Goal: Task Accomplishment & Management: Complete application form

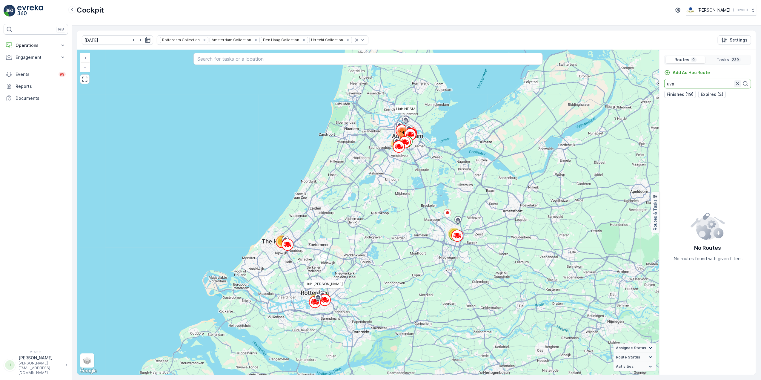
type input "uva"
click at [738, 84] on icon "button" at bounding box center [738, 84] width 6 height 6
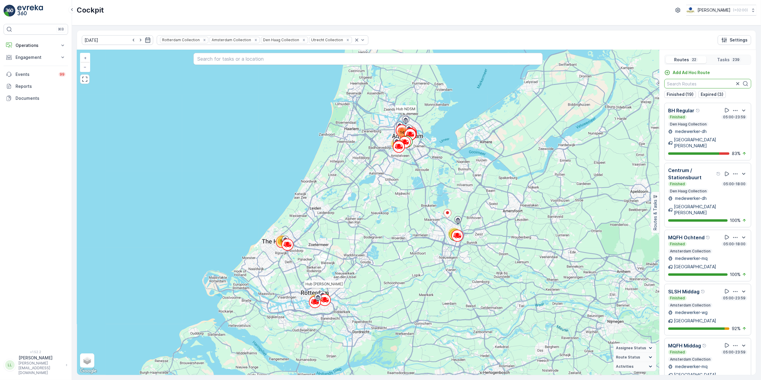
click at [697, 85] on input "text" at bounding box center [707, 84] width 87 height 10
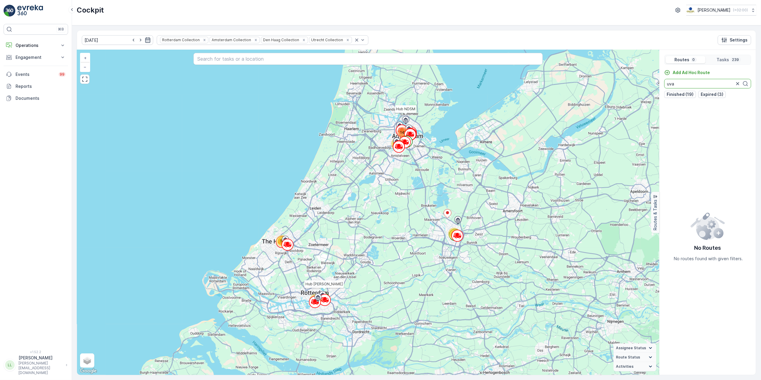
type input "uva"
drag, startPoint x: 142, startPoint y: 40, endPoint x: 148, endPoint y: 44, distance: 7.5
click at [145, 40] on icon "button" at bounding box center [148, 40] width 6 height 6
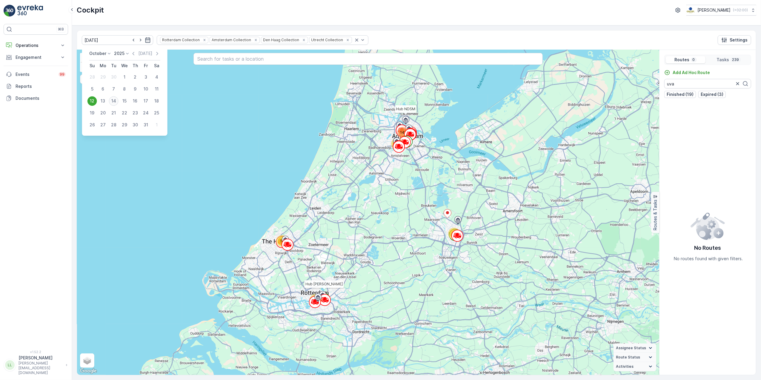
click at [115, 100] on div "14" at bounding box center [114, 101] width 10 height 10
type input "[DATE]"
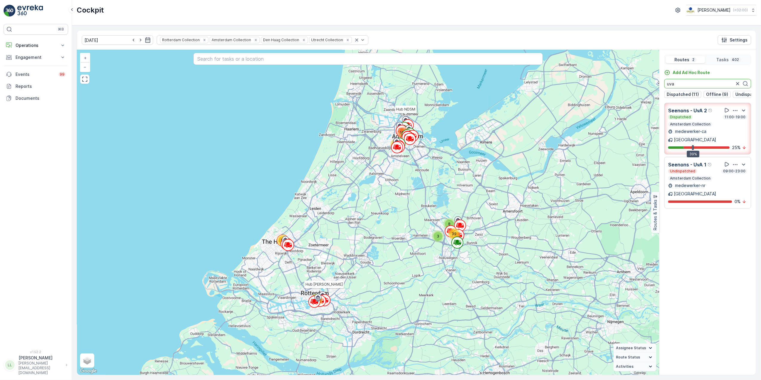
click at [657, 90] on div "31 3 8 65 39 64 192 Hub NDSM Hub Hunter Douglas + − Satellite Roadmap Terrain H…" at bounding box center [416, 212] width 679 height 325
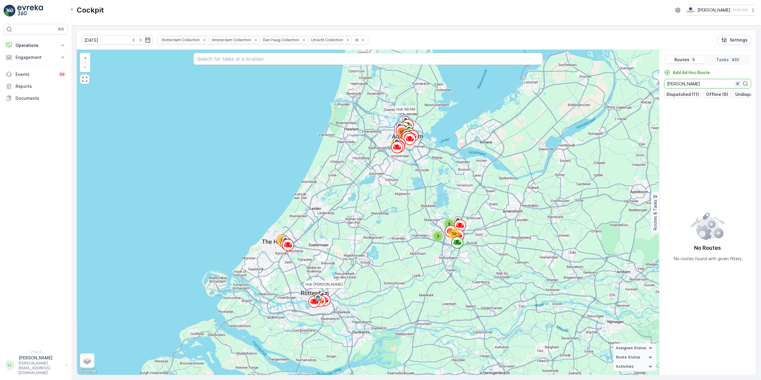
type input "bram"
click at [739, 86] on icon "button" at bounding box center [738, 84] width 6 height 6
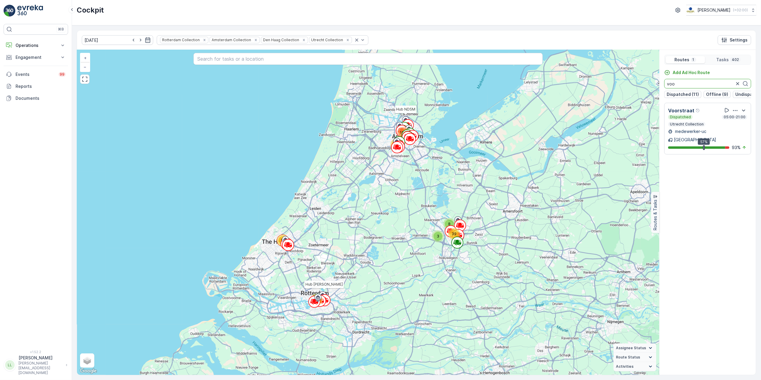
drag, startPoint x: 684, startPoint y: 84, endPoint x: 655, endPoint y: 87, distance: 29.5
click at [655, 87] on div "31 3 8 65 39 64 192 Hub NDSM Hub Hunter Douglas + − Satellite Roadmap Terrain H…" at bounding box center [416, 212] width 679 height 325
type input "binn"
drag, startPoint x: 690, startPoint y: 82, endPoint x: 666, endPoint y: 84, distance: 24.6
click at [666, 84] on input "binn" at bounding box center [707, 84] width 87 height 10
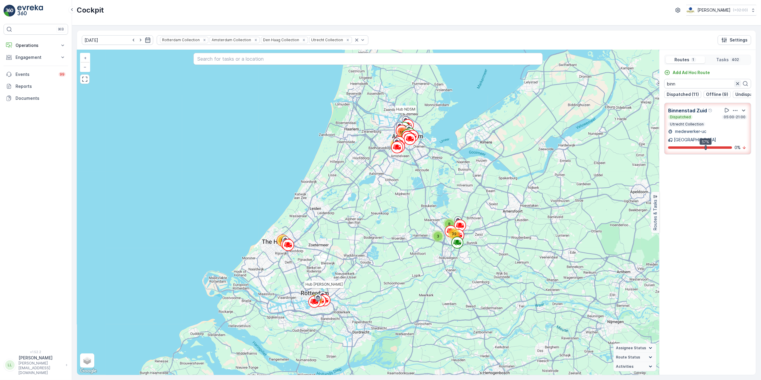
click at [735, 84] on icon "button" at bounding box center [738, 84] width 6 height 6
type input "leids"
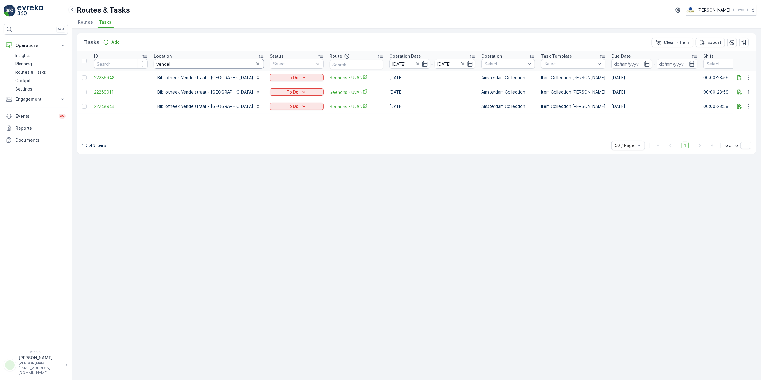
click at [189, 62] on input "vendel" at bounding box center [209, 64] width 110 height 10
type input "vendel uv"
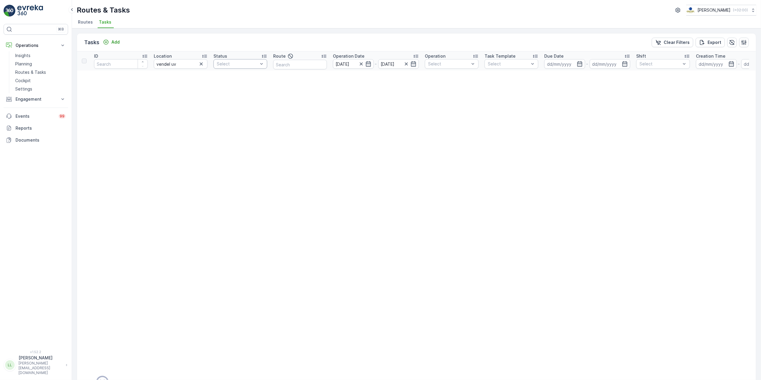
drag, startPoint x: 201, startPoint y: 66, endPoint x: 241, endPoint y: 67, distance: 39.7
click at [201, 66] on icon "button" at bounding box center [201, 64] width 6 height 6
click at [316, 63] on input "text" at bounding box center [300, 65] width 54 height 10
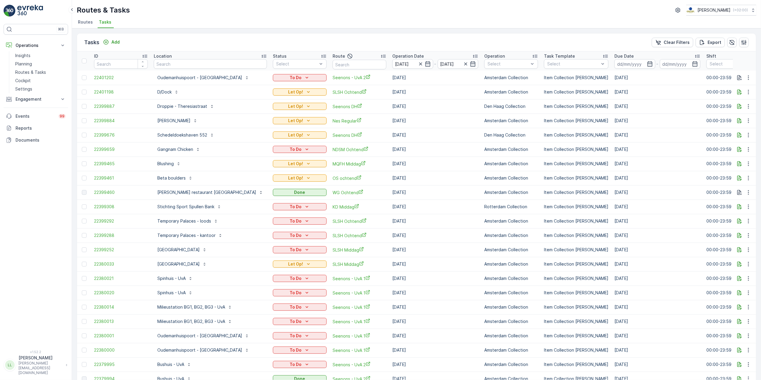
click at [333, 66] on input "text" at bounding box center [360, 65] width 54 height 10
type input "uva"
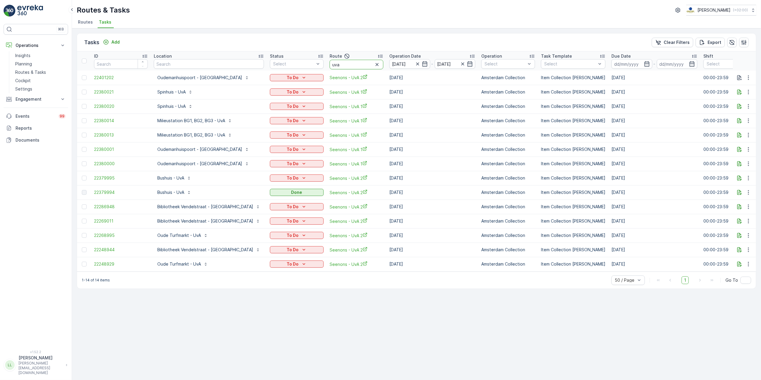
click at [330, 63] on input "uva" at bounding box center [357, 65] width 54 height 10
type input "uva"
click at [333, 64] on input "uva" at bounding box center [357, 65] width 54 height 10
type input "uva 1"
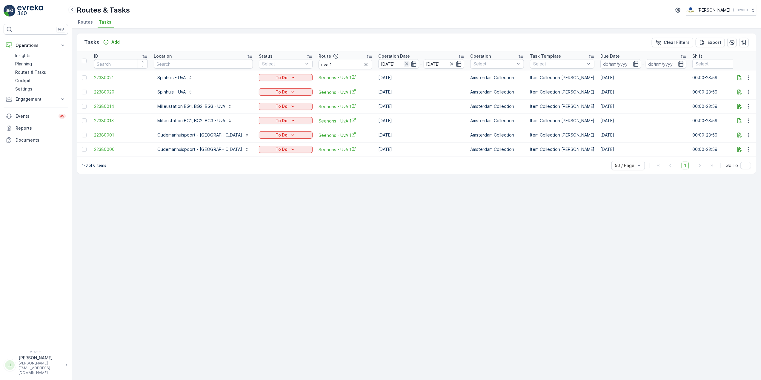
click at [404, 62] on icon "button" at bounding box center [407, 64] width 6 height 6
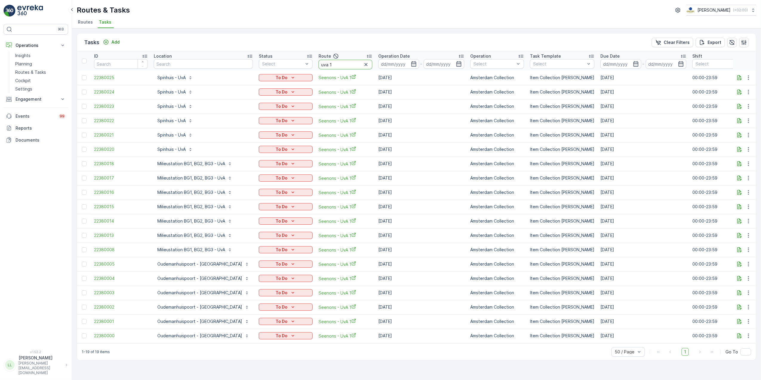
drag, startPoint x: 324, startPoint y: 62, endPoint x: 291, endPoint y: 58, distance: 32.9
click at [290, 58] on tr "ID Location Status Select Route uva 1 Operation Date - Operation Select Task Te…" at bounding box center [560, 60] width 967 height 19
type input "cs"
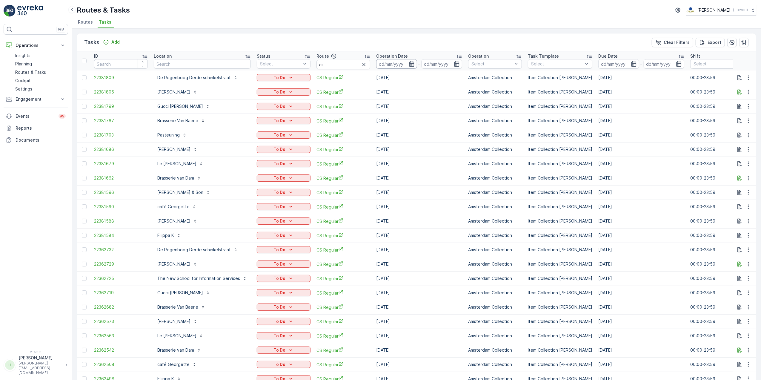
click at [405, 63] on input at bounding box center [396, 64] width 41 height 10
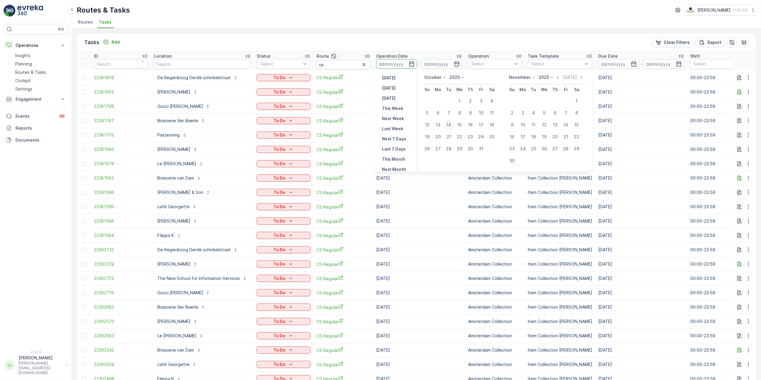
click at [449, 125] on div "14" at bounding box center [449, 125] width 10 height 10
type input "[DATE]"
click at [449, 125] on div "14" at bounding box center [449, 125] width 10 height 10
type input "[DATE]"
click at [449, 125] on td "[DATE]" at bounding box center [419, 120] width 92 height 14
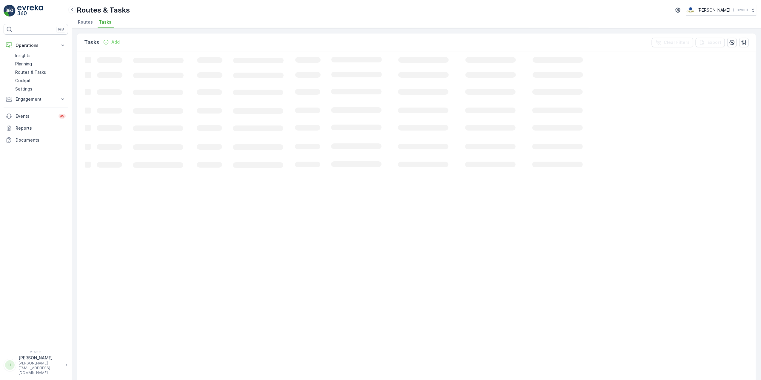
drag, startPoint x: 449, startPoint y: 125, endPoint x: 425, endPoint y: 44, distance: 83.4
click at [425, 44] on div "Tasks Add Clear Filters Export" at bounding box center [416, 42] width 679 height 18
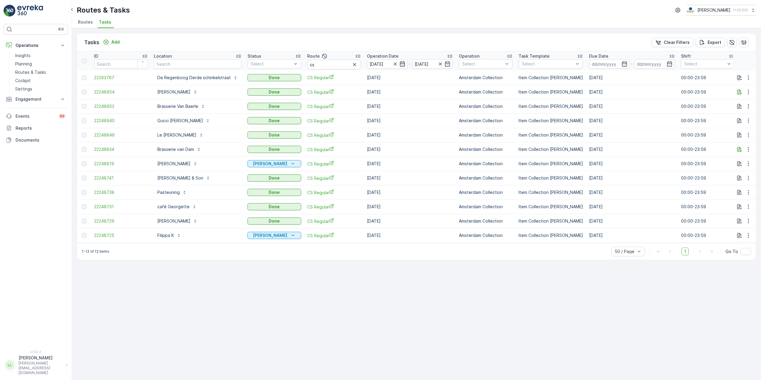
click at [401, 65] on icon "button" at bounding box center [403, 64] width 6 height 6
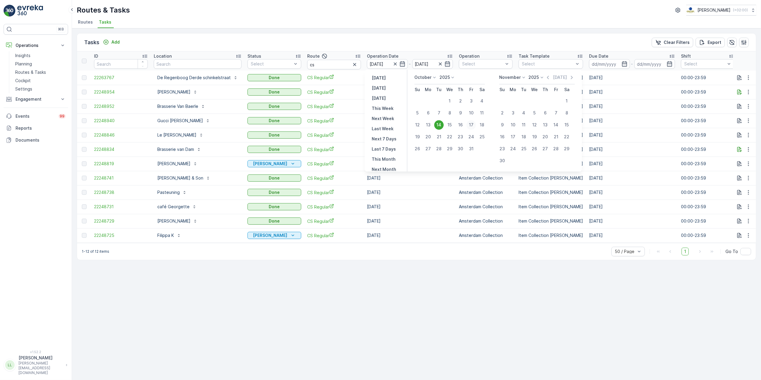
click at [473, 124] on div "17" at bounding box center [471, 125] width 10 height 10
type input "[DATE]"
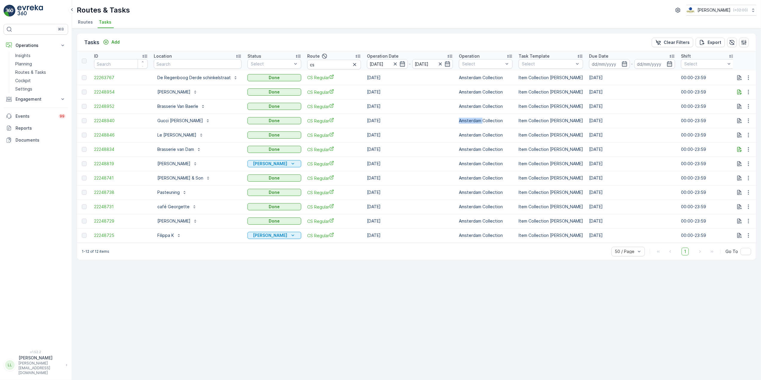
click at [473, 124] on td "Amsterdam Collection" at bounding box center [486, 120] width 60 height 14
drag, startPoint x: 473, startPoint y: 124, endPoint x: 420, endPoint y: 48, distance: 92.4
click at [420, 48] on div "Tasks Add Clear Filters Export" at bounding box center [416, 42] width 679 height 18
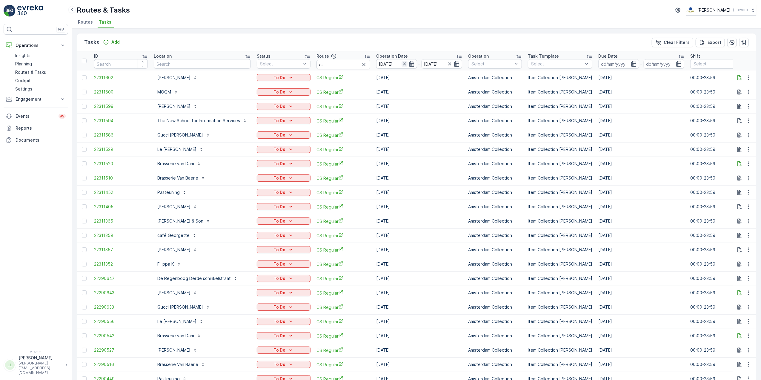
click at [403, 66] on icon "button" at bounding box center [405, 64] width 6 height 6
click at [411, 65] on icon "button" at bounding box center [412, 64] width 6 height 6
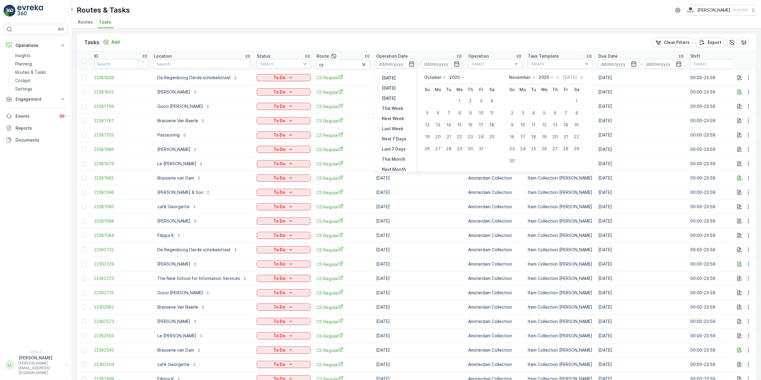
click at [490, 124] on div "18" at bounding box center [492, 125] width 10 height 10
type input "[DATE]"
click at [490, 124] on div "18" at bounding box center [492, 125] width 10 height 10
type input "[DATE]"
click at [490, 124] on div "18" at bounding box center [492, 125] width 10 height 10
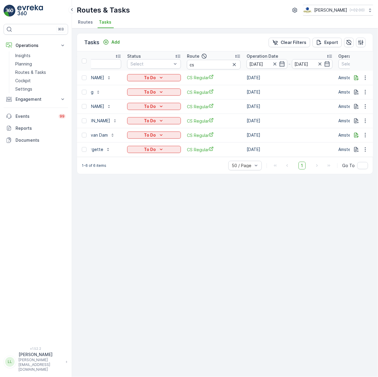
scroll to position [0, 102]
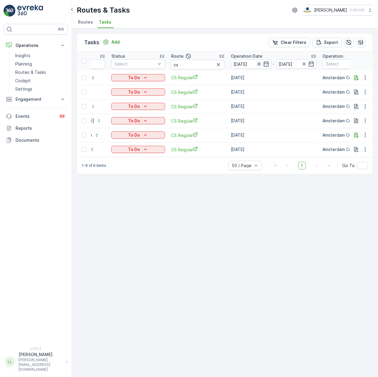
click at [257, 66] on icon "button" at bounding box center [259, 64] width 6 height 6
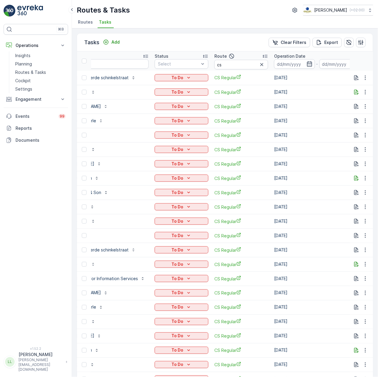
click at [310, 61] on icon "button" at bounding box center [310, 64] width 6 height 6
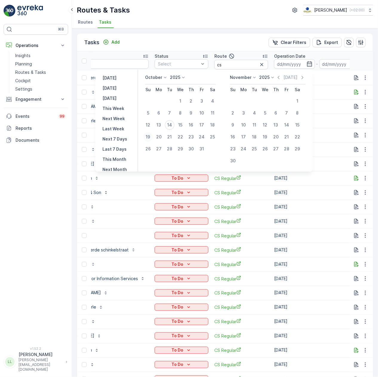
click at [152, 136] on div "19" at bounding box center [148, 137] width 10 height 10
type input "[DATE]"
click at [152, 136] on div "19" at bounding box center [148, 137] width 10 height 10
type input "19.10.2025"
click at [152, 136] on div "19" at bounding box center [148, 137] width 10 height 10
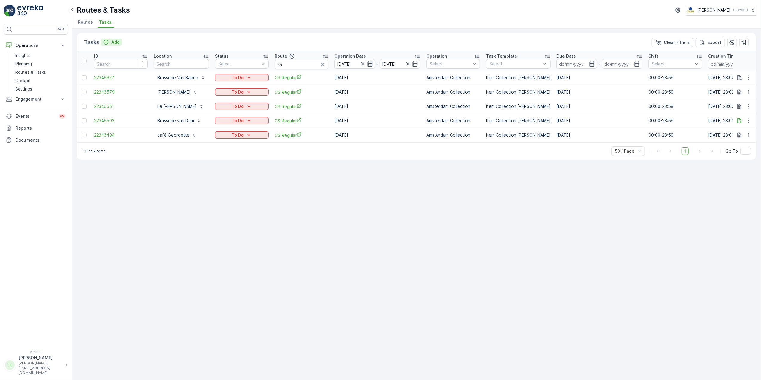
click at [109, 41] on div "Add" at bounding box center [111, 42] width 17 height 6
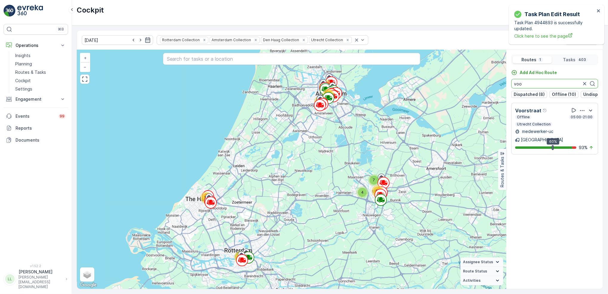
click at [503, 84] on div "31 4 7 65 39 71 97 89 + − Satellite Roadmap Terrain Hybrid Leaflet Keyboard sho…" at bounding box center [340, 169] width 526 height 239
type input "b"
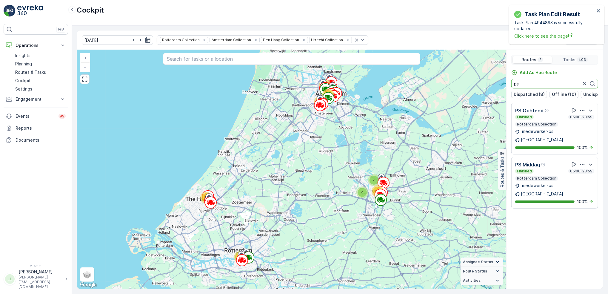
type input "p"
type input "kd"
click at [582, 83] on icon "button" at bounding box center [585, 84] width 6 height 6
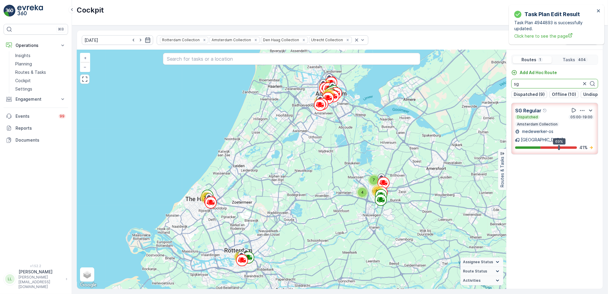
drag, startPoint x: 522, startPoint y: 84, endPoint x: 504, endPoint y: 87, distance: 18.2
click at [504, 87] on div "4 7 65 39 71 97 89 32 + − Satellite Roadmap Terrain Hybrid Leaflet Keyboard sho…" at bounding box center [340, 169] width 526 height 239
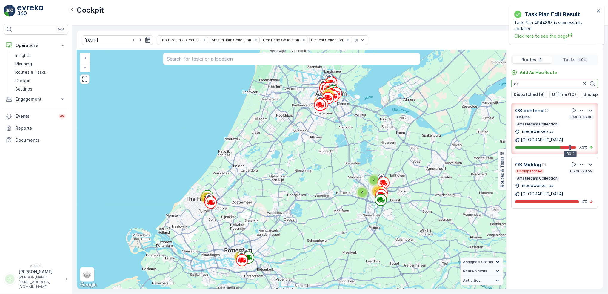
drag, startPoint x: 535, startPoint y: 85, endPoint x: 505, endPoint y: 84, distance: 30.2
click at [505, 84] on div "4 7 65 39 71 97 89 32 + − Satellite Roadmap Terrain Hybrid Leaflet Keyboard sho…" at bounding box center [340, 169] width 526 height 239
drag, startPoint x: 525, startPoint y: 81, endPoint x: 511, endPoint y: 84, distance: 13.7
click at [511, 84] on input "mq" at bounding box center [554, 84] width 87 height 10
type input "mq"
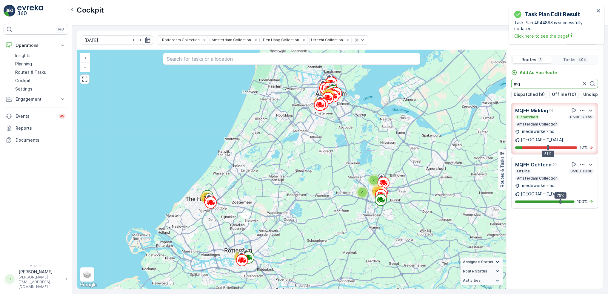
click at [586, 83] on icon "button" at bounding box center [584, 83] width 3 height 3
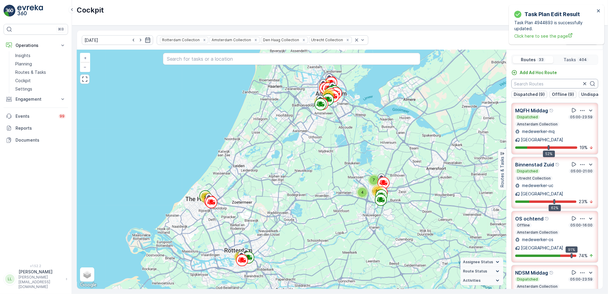
click at [549, 83] on input "text" at bounding box center [554, 84] width 87 height 10
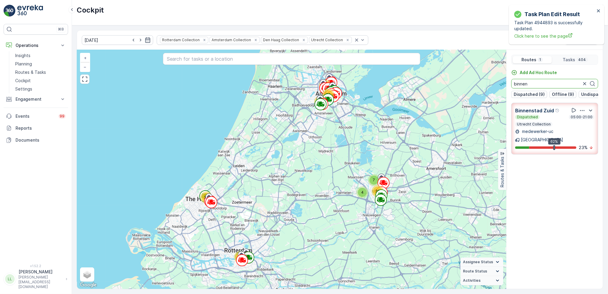
drag, startPoint x: 530, startPoint y: 82, endPoint x: 505, endPoint y: 84, distance: 25.5
click at [505, 84] on div "4 7 65 39 71 97 89 32 + − Satellite Roadmap Terrain Hybrid Leaflet Keyboard sho…" at bounding box center [340, 169] width 526 height 239
type input "binnen"
click at [583, 87] on button "button" at bounding box center [584, 83] width 7 height 7
drag, startPoint x: 528, startPoint y: 85, endPoint x: 505, endPoint y: 87, distance: 23.4
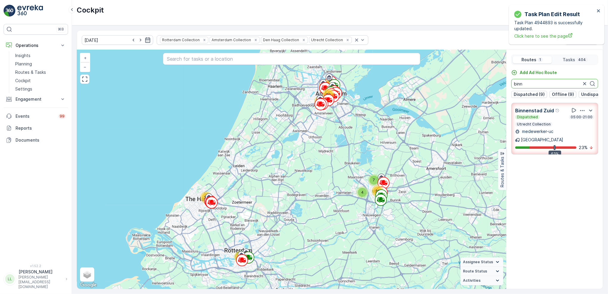
click at [505, 87] on div "4 7 65 39 71 97 89 32 + − Satellite Roadmap Terrain Hybrid Leaflet Keyboard sho…" at bounding box center [340, 169] width 526 height 239
type input "nes"
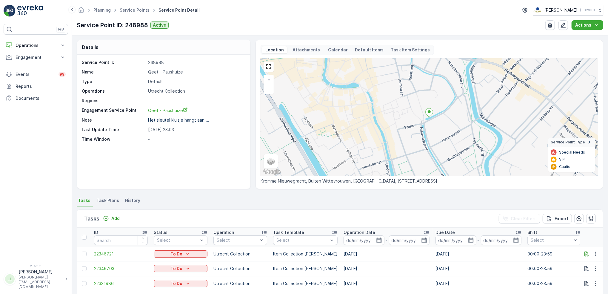
scroll to position [42, 0]
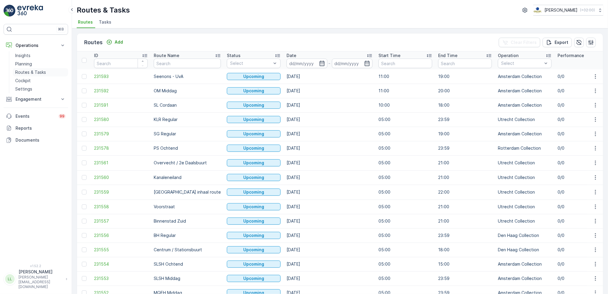
click at [40, 70] on p "Routes & Tasks" at bounding box center [30, 72] width 31 height 6
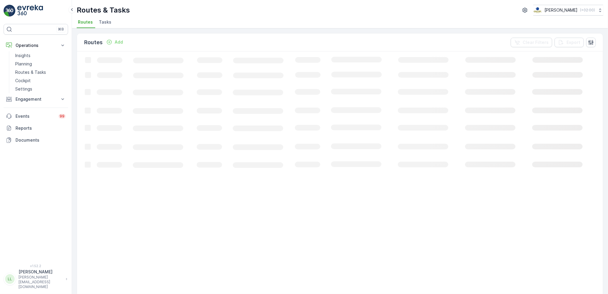
click at [106, 24] on span "Tasks" at bounding box center [105, 22] width 13 height 6
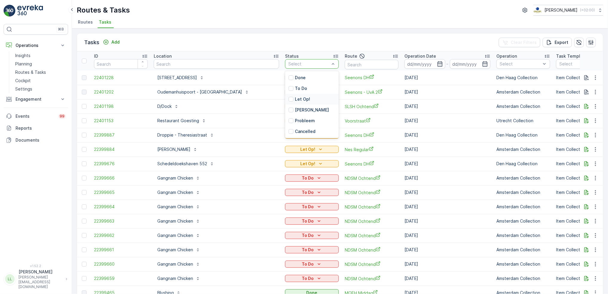
drag, startPoint x: 266, startPoint y: 99, endPoint x: 269, endPoint y: 97, distance: 3.6
click at [289, 98] on div at bounding box center [291, 99] width 5 height 5
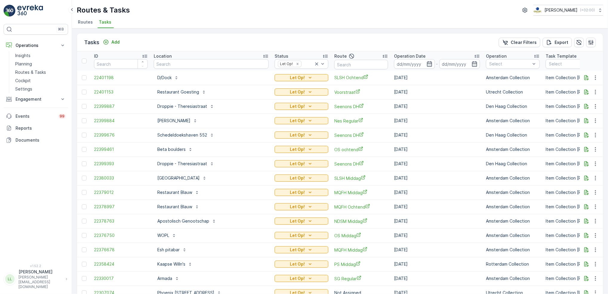
click at [432, 63] on div "-" at bounding box center [437, 64] width 86 height 10
click at [427, 66] on icon "button" at bounding box center [430, 64] width 6 height 6
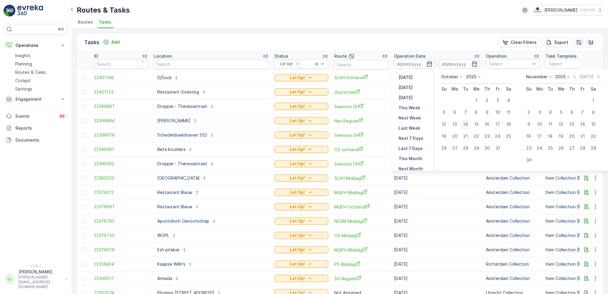
click at [464, 123] on div "14" at bounding box center [466, 124] width 10 height 10
type input "[DATE]"
click at [464, 123] on div "14" at bounding box center [466, 124] width 10 height 10
type input "[DATE]"
click at [464, 123] on div "14" at bounding box center [466, 124] width 10 height 10
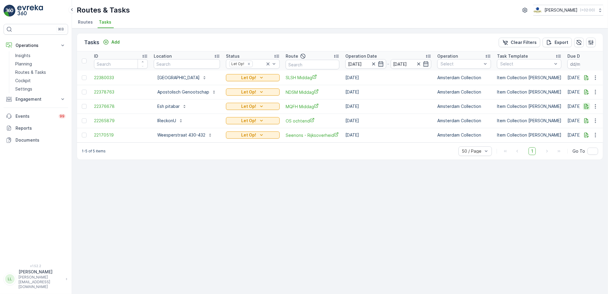
click at [589, 106] on icon "button" at bounding box center [587, 106] width 6 height 6
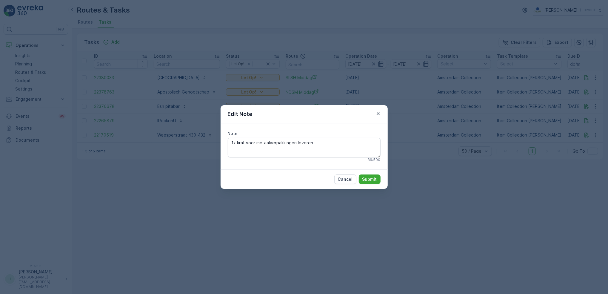
click at [453, 153] on div "Edit Note Note 1x krat voor metaalverpakkingen leveren 39 / 500 Cancel Submit" at bounding box center [304, 147] width 608 height 294
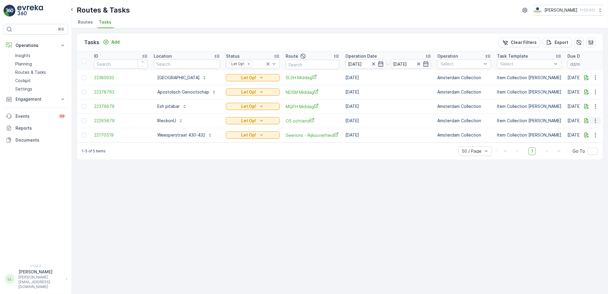
click at [590, 119] on div at bounding box center [592, 120] width 18 height 7
click at [586, 121] on icon "button" at bounding box center [587, 121] width 6 height 6
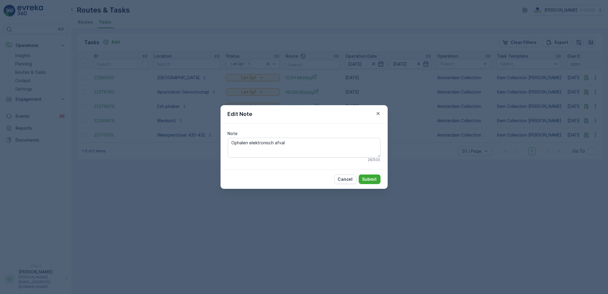
click at [469, 147] on div "Edit Note Note Ophalen elektronisch afval 26 / 500 Cancel Submit" at bounding box center [304, 147] width 608 height 294
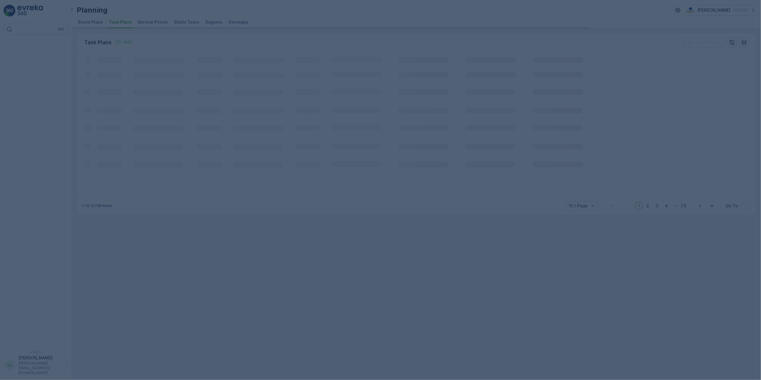
click at [121, 64] on div at bounding box center [380, 190] width 761 height 380
click at [94, 20] on span "Route Plans" at bounding box center [90, 22] width 25 height 6
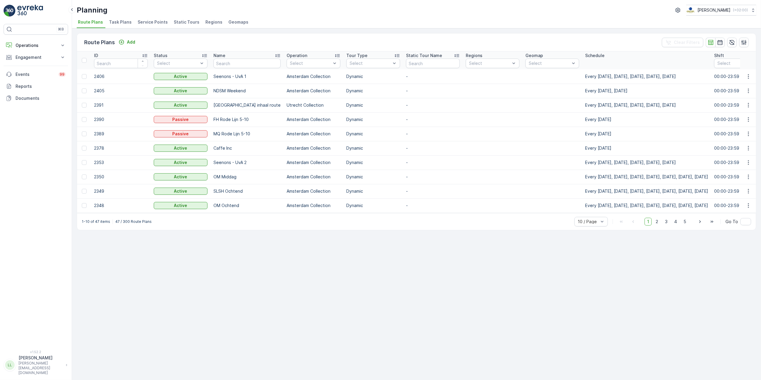
click at [115, 23] on span "Task Plans" at bounding box center [120, 22] width 23 height 6
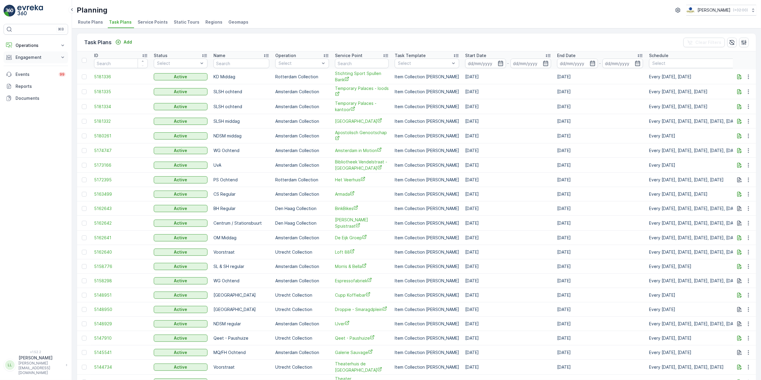
click at [36, 62] on button "Engagement" at bounding box center [36, 57] width 64 height 12
click at [35, 46] on p "Operations" at bounding box center [36, 45] width 41 height 6
drag, startPoint x: 33, startPoint y: 73, endPoint x: 53, endPoint y: 67, distance: 20.2
click at [35, 73] on p "Routes & Tasks" at bounding box center [30, 72] width 31 height 6
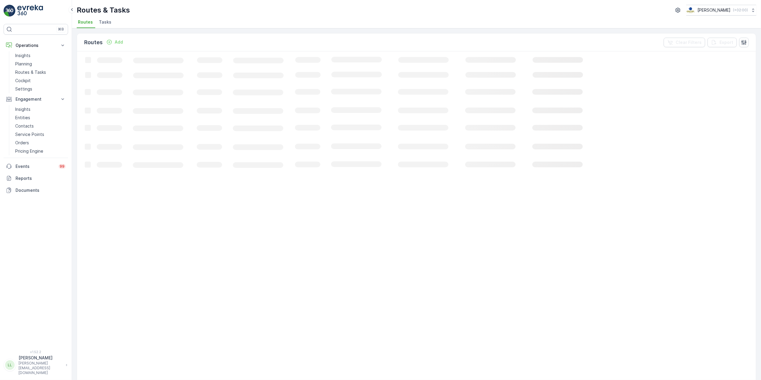
click at [105, 21] on span "Tasks" at bounding box center [105, 22] width 13 height 6
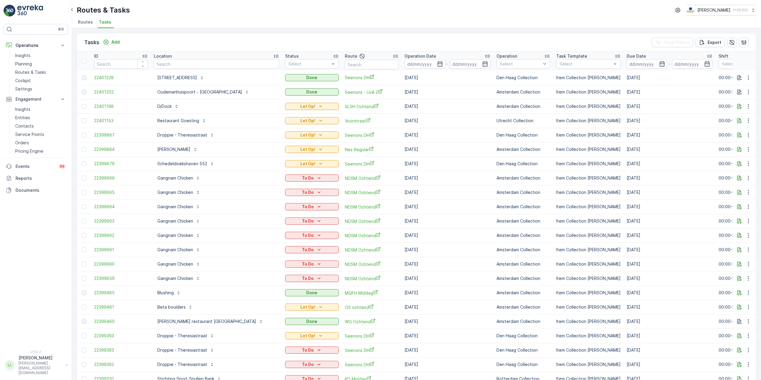
click at [168, 63] on input "text" at bounding box center [216, 64] width 125 height 10
type input "consci"
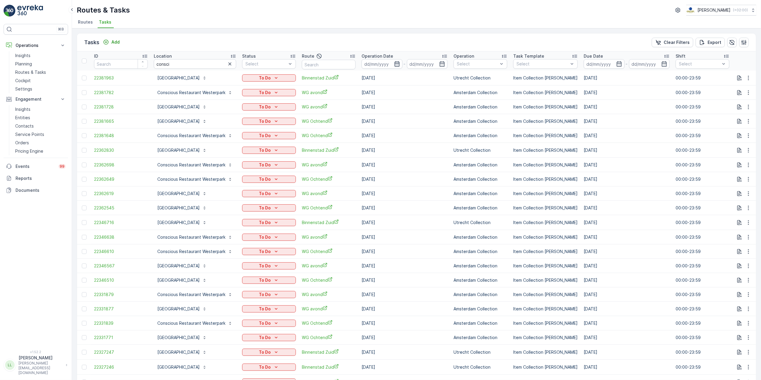
click at [378, 64] on icon "button" at bounding box center [397, 64] width 6 height 6
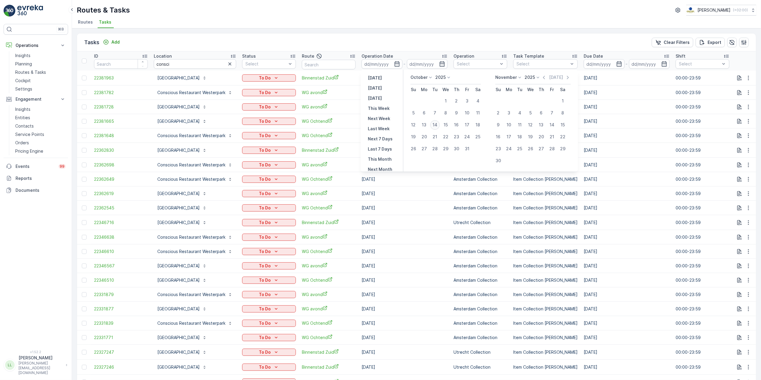
click at [378, 126] on div "14" at bounding box center [435, 125] width 10 height 10
type input "[DATE]"
click at [378, 126] on div "14" at bounding box center [435, 125] width 10 height 10
type input "[DATE]"
click at [378, 126] on div "14" at bounding box center [435, 125] width 10 height 10
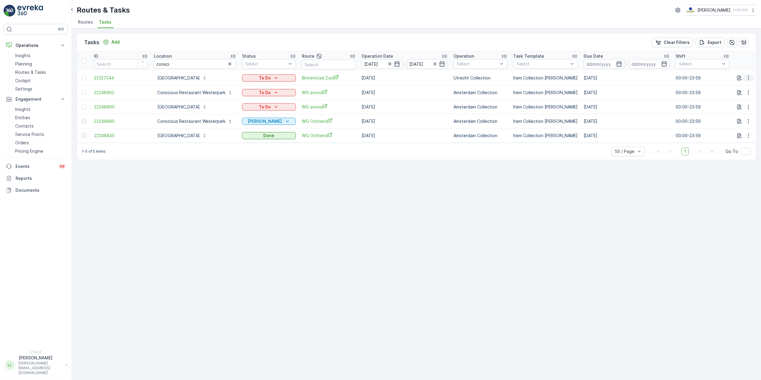
click at [378, 80] on icon "button" at bounding box center [749, 78] width 6 height 6
click at [378, 94] on div "History" at bounding box center [738, 95] width 45 height 8
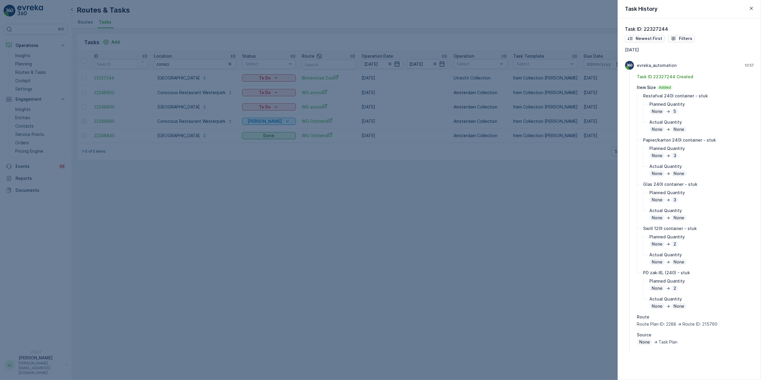
drag, startPoint x: 485, startPoint y: 172, endPoint x: 476, endPoint y: 167, distance: 11.1
click at [378, 167] on div at bounding box center [380, 190] width 761 height 380
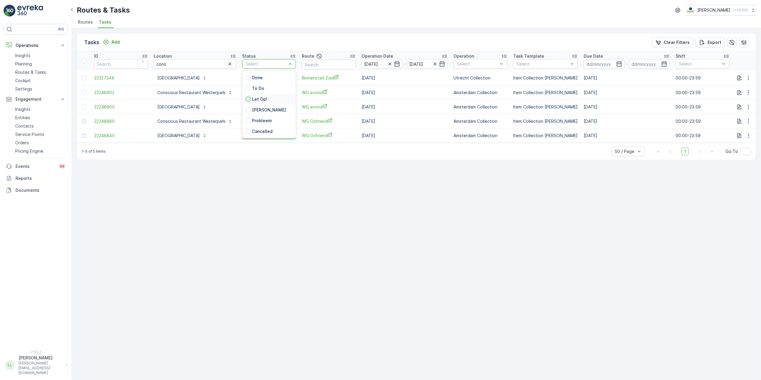
click at [248, 99] on div at bounding box center [248, 99] width 5 height 5
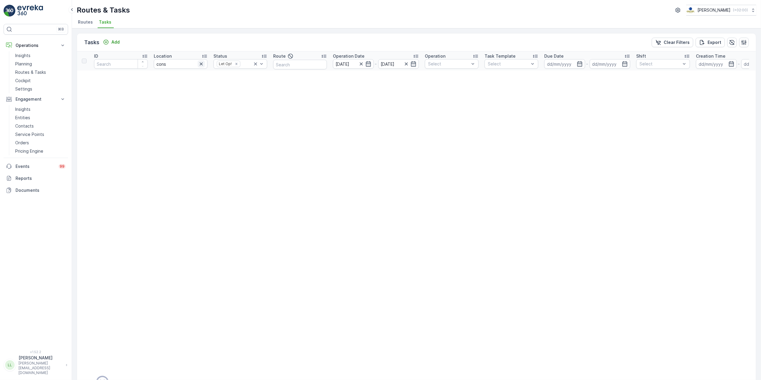
click at [201, 66] on icon "button" at bounding box center [201, 64] width 6 height 6
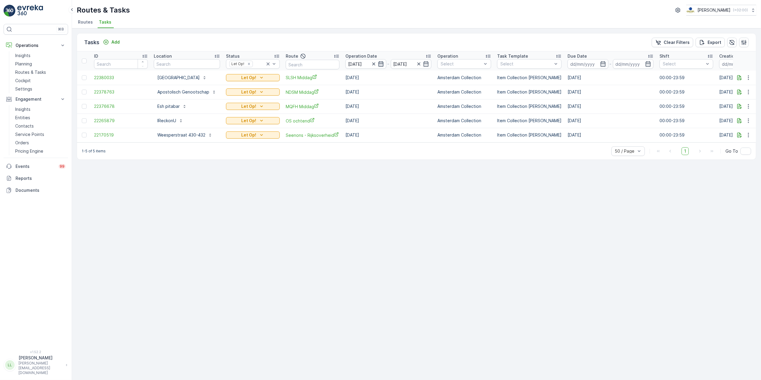
click at [381, 66] on icon "button" at bounding box center [381, 64] width 6 height 6
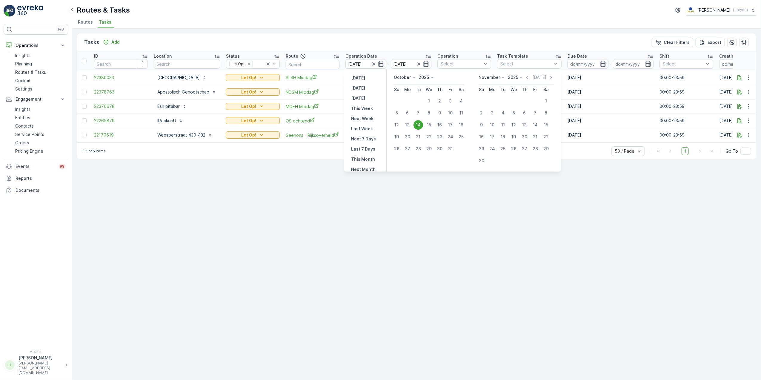
click at [441, 126] on div "16" at bounding box center [440, 125] width 10 height 10
type input "[DATE]"
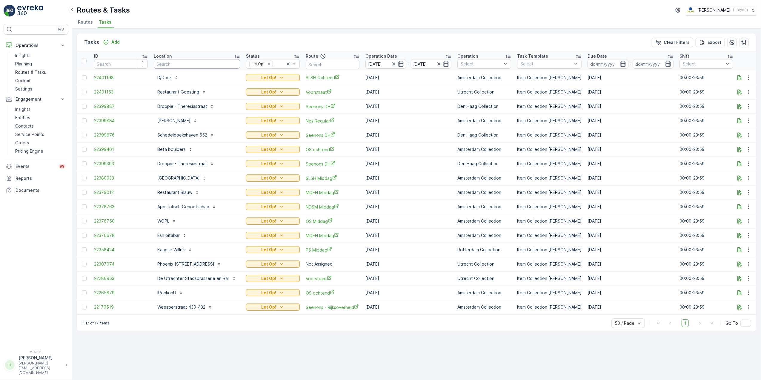
click at [173, 63] on input "text" at bounding box center [197, 64] width 86 height 10
type input "kant"
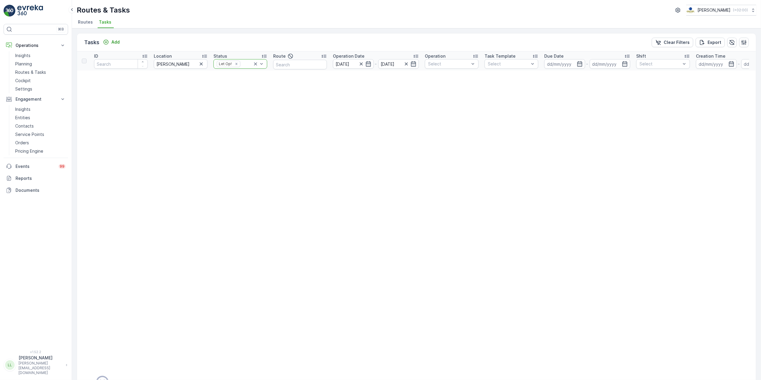
click at [256, 63] on icon at bounding box center [256, 64] width 6 height 6
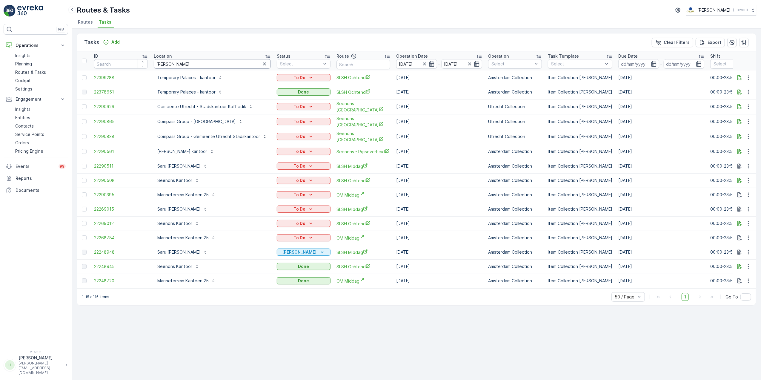
click at [220, 66] on input "kant" at bounding box center [212, 64] width 117 height 10
click at [113, 40] on p "Add" at bounding box center [115, 42] width 8 height 6
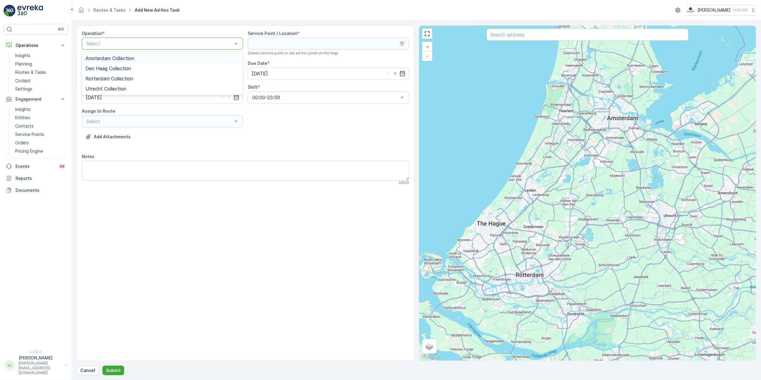
drag, startPoint x: 124, startPoint y: 59, endPoint x: 158, endPoint y: 48, distance: 35.6
click at [124, 58] on span "Amsterdam Collection" at bounding box center [109, 58] width 49 height 5
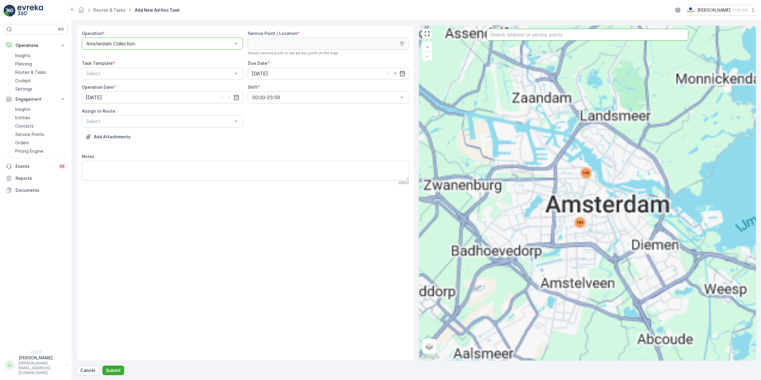
click at [561, 37] on input "text" at bounding box center [588, 35] width 202 height 12
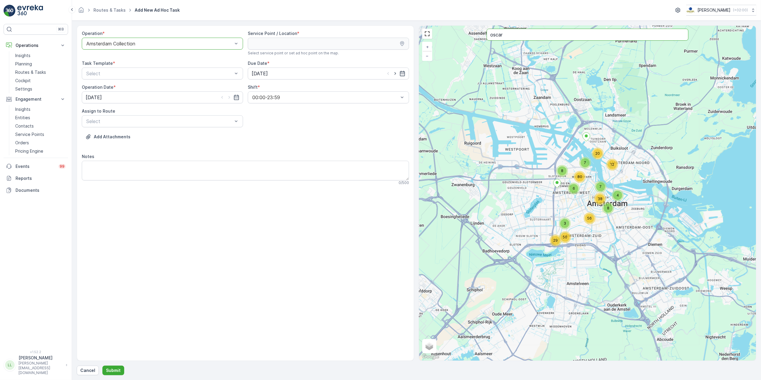
type input "oscar"
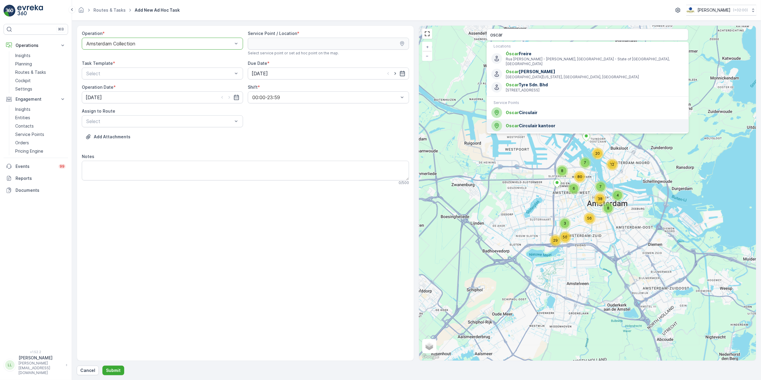
click at [551, 123] on span "Oscar Circulair kantoor" at bounding box center [595, 126] width 178 height 6
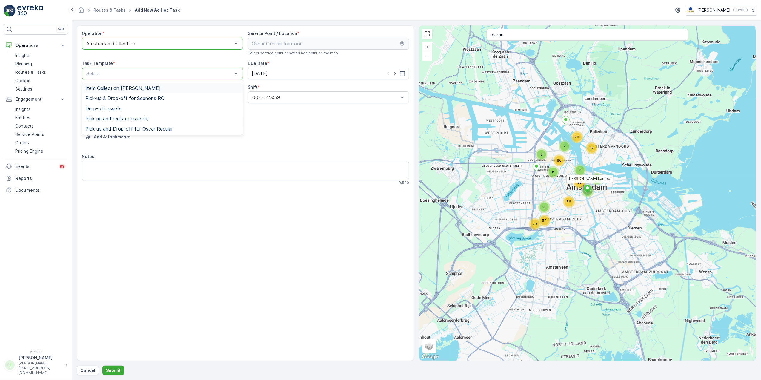
click at [130, 85] on span "Item Collection [PERSON_NAME]" at bounding box center [122, 87] width 75 height 5
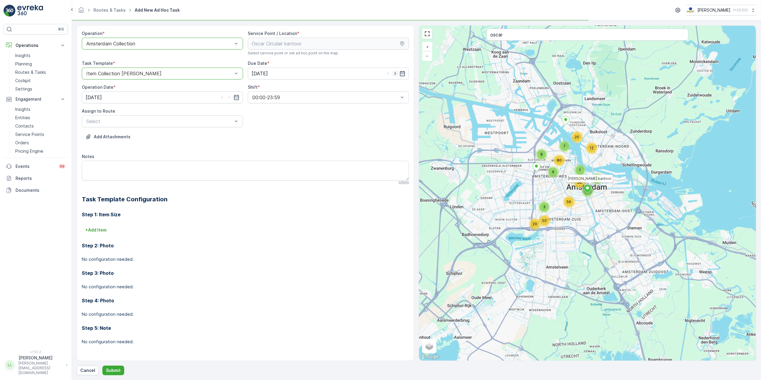
click at [395, 74] on icon "button" at bounding box center [394, 73] width 1 height 3
type input "16.10.2025"
click at [229, 97] on icon "button" at bounding box center [229, 97] width 6 height 6
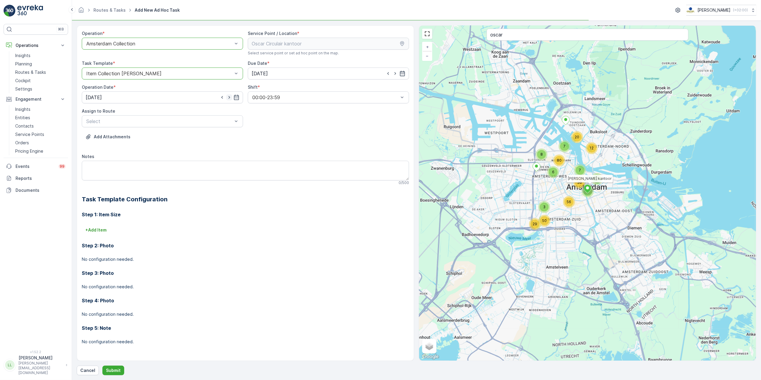
type input "16.10.2025"
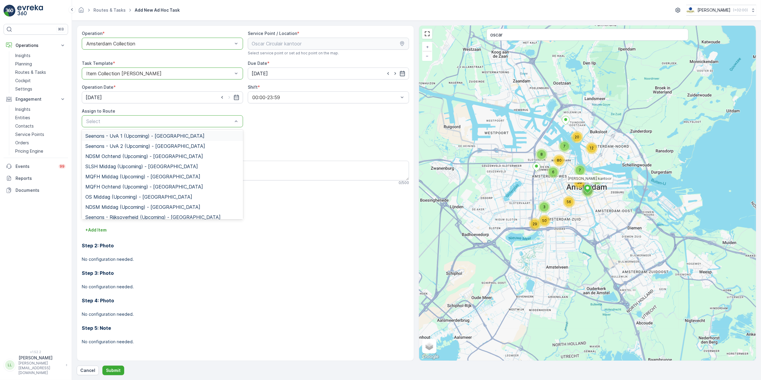
drag, startPoint x: 278, startPoint y: 139, endPoint x: 249, endPoint y: 134, distance: 29.3
click at [277, 138] on div "Add Attachments" at bounding box center [245, 140] width 327 height 17
drag, startPoint x: 270, startPoint y: 120, endPoint x: 253, endPoint y: 110, distance: 20.0
click at [270, 119] on div "Operation * option Amsterdam Collection, selected. Amsterdam Collection Service…" at bounding box center [245, 192] width 327 height 324
click at [219, 109] on div "Assign to Route" at bounding box center [162, 111] width 161 height 6
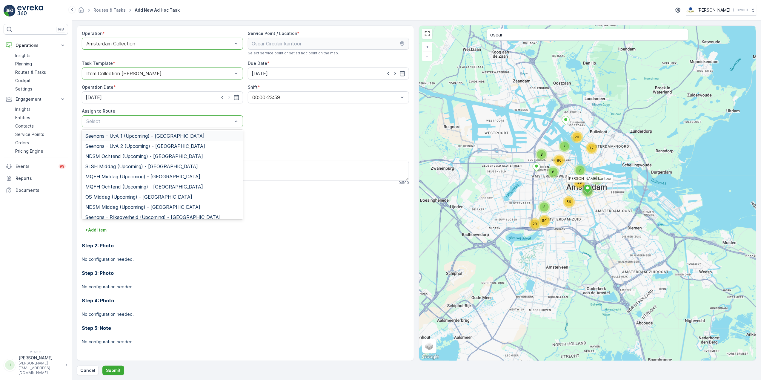
click at [211, 127] on div "Select" at bounding box center [162, 121] width 161 height 12
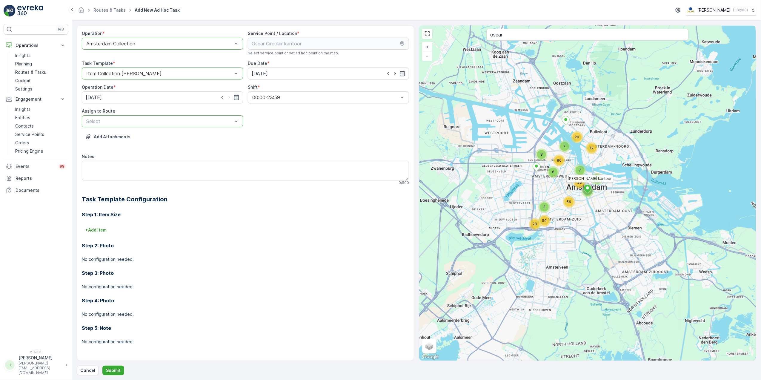
click at [207, 122] on div at bounding box center [159, 121] width 147 height 5
type input "rijk"
drag, startPoint x: 193, startPoint y: 136, endPoint x: 189, endPoint y: 143, distance: 8.0
click at [193, 136] on span "Seenons - Rijksoverheid (Upcoming) - Amsterdam" at bounding box center [152, 135] width 135 height 5
click at [167, 162] on textarea "Notes" at bounding box center [245, 171] width 327 height 20
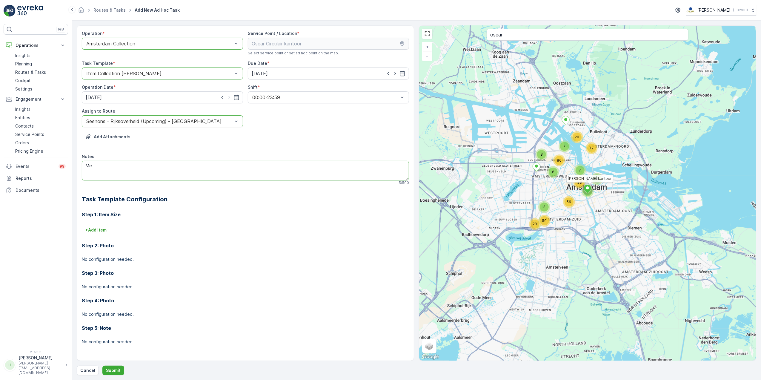
type textarea "M"
type textarea "Ophalen: 4 dozen vuilniszakken!"
click at [115, 368] on p "Submit" at bounding box center [113, 370] width 15 height 6
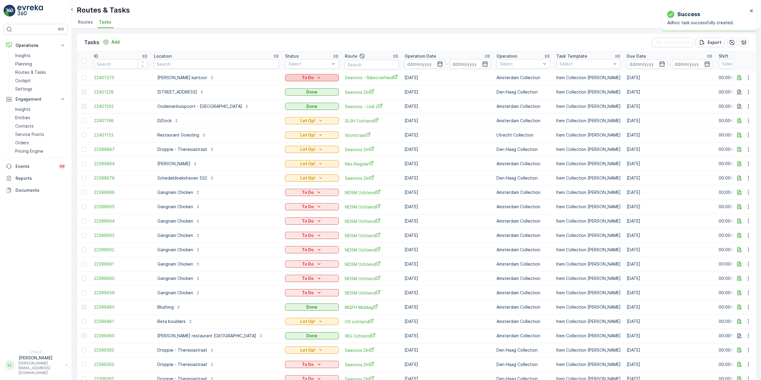
click at [297, 76] on div "To Do" at bounding box center [312, 78] width 49 height 6
click at [271, 86] on span "Let Op!" at bounding box center [270, 87] width 15 height 6
click at [182, 59] on input "text" at bounding box center [216, 64] width 125 height 10
type input "malle"
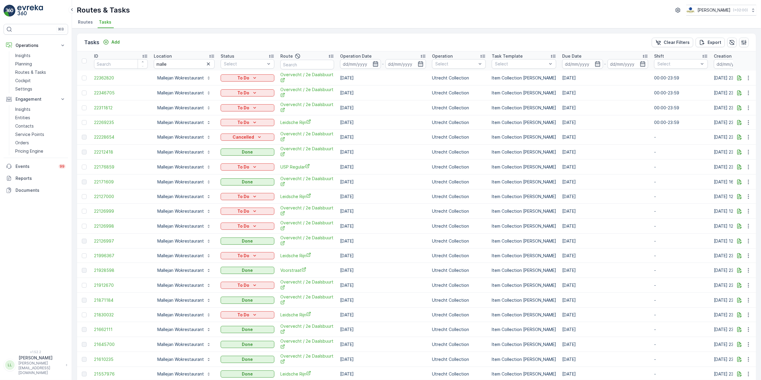
click at [376, 63] on icon "button" at bounding box center [376, 64] width 6 height 6
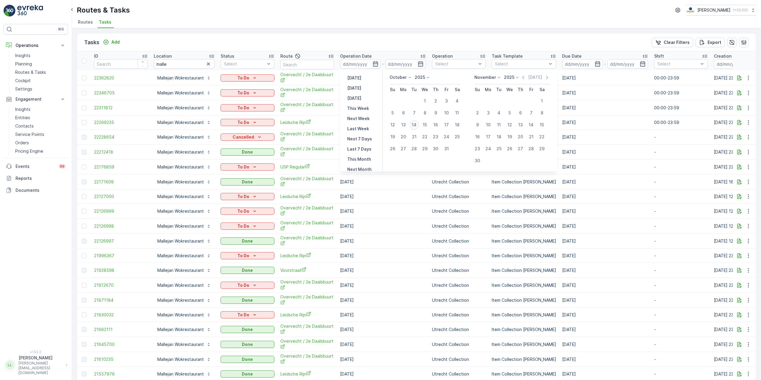
click at [416, 125] on div "14" at bounding box center [415, 125] width 10 height 10
type input "[DATE]"
click at [416, 125] on div "14" at bounding box center [415, 125] width 10 height 10
type input "[DATE]"
click at [416, 125] on div "14" at bounding box center [415, 125] width 10 height 10
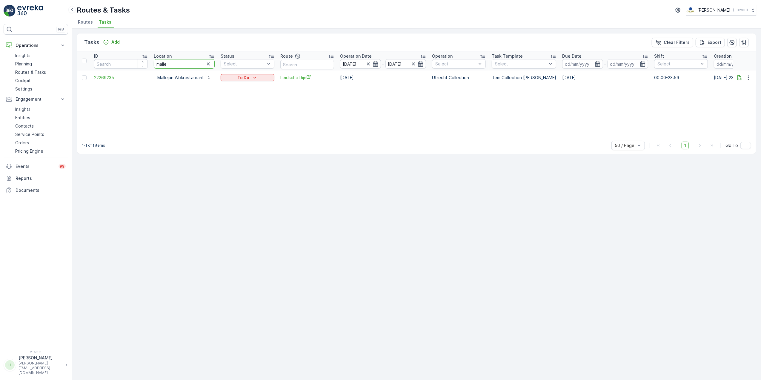
drag, startPoint x: 191, startPoint y: 64, endPoint x: 125, endPoint y: 72, distance: 66.2
click at [125, 72] on table "ID Location malle Status Select Route Operation Date 14.10.2025 - 14.10.2025 Op…" at bounding box center [541, 68] width 928 height 34
click at [298, 64] on input "text" at bounding box center [307, 65] width 54 height 10
type input "os"
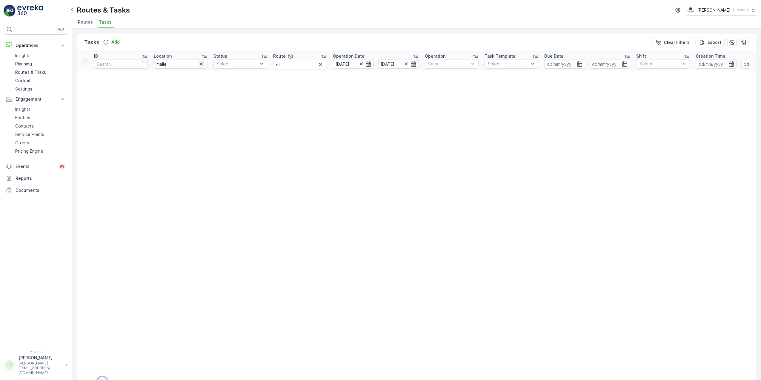
click at [201, 64] on icon "button" at bounding box center [201, 64] width 6 height 6
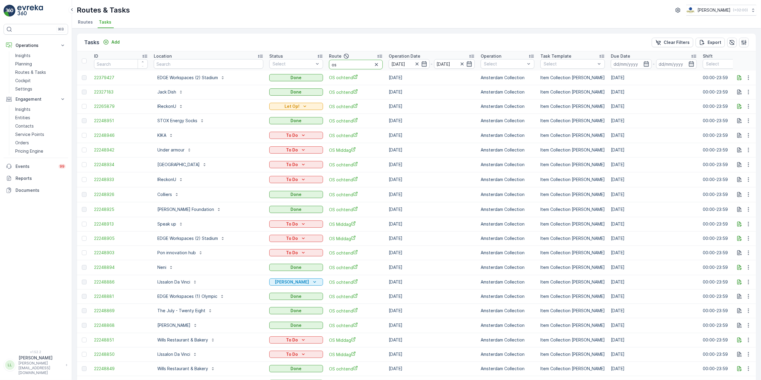
click at [331, 65] on input "os" at bounding box center [356, 65] width 54 height 10
type input "os mid"
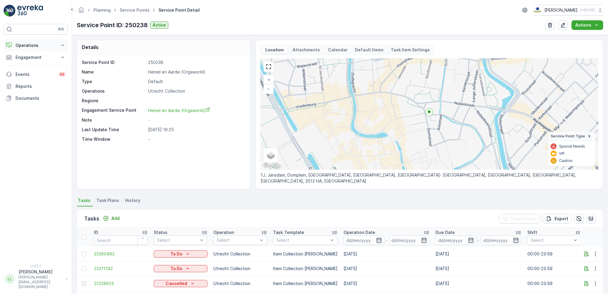
click at [35, 44] on p "Operations" at bounding box center [36, 45] width 41 height 6
click at [34, 70] on p "Routes & Tasks" at bounding box center [30, 72] width 31 height 6
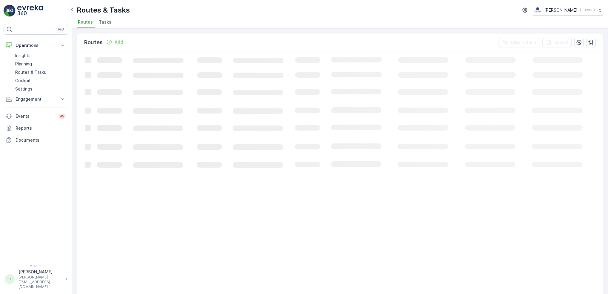
click at [105, 21] on span "Tasks" at bounding box center [105, 22] width 13 height 6
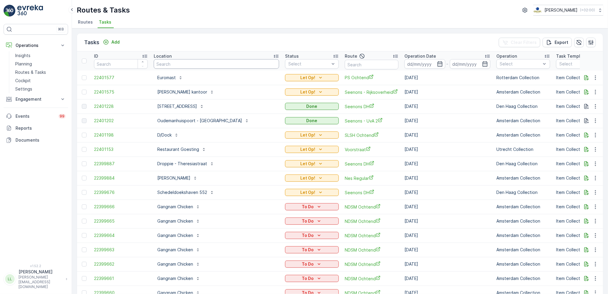
click at [189, 66] on input "text" at bounding box center [216, 64] width 125 height 10
click at [345, 60] on input "text" at bounding box center [372, 65] width 54 height 10
type input "nes"
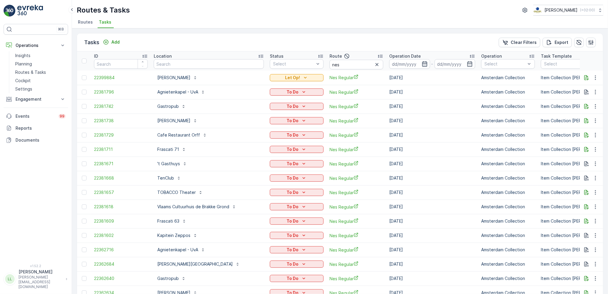
click at [422, 65] on icon "button" at bounding box center [424, 63] width 5 height 5
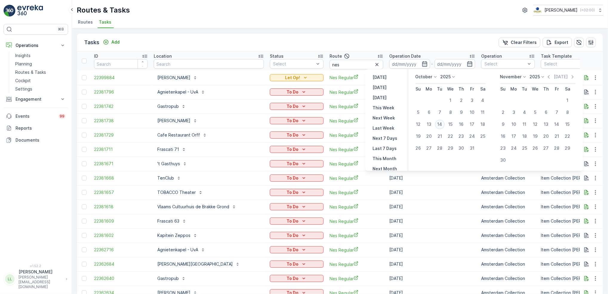
click at [442, 125] on div "14" at bounding box center [440, 124] width 10 height 10
type input "[DATE]"
click at [442, 125] on div "14" at bounding box center [440, 124] width 10 height 10
type input "[DATE]"
click at [442, 125] on div "14" at bounding box center [440, 124] width 10 height 10
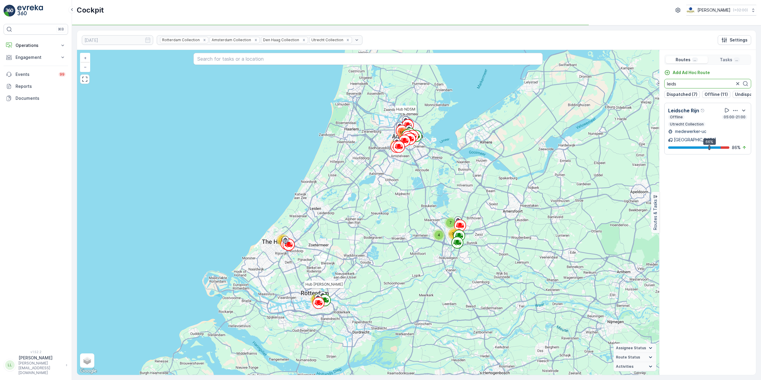
click at [657, 84] on div "4 7 65 39 64 193 32 Hub NDSM Hub [PERSON_NAME] + − Satellite Roadmap Terrain Hy…" at bounding box center [416, 212] width 679 height 325
type input "b"
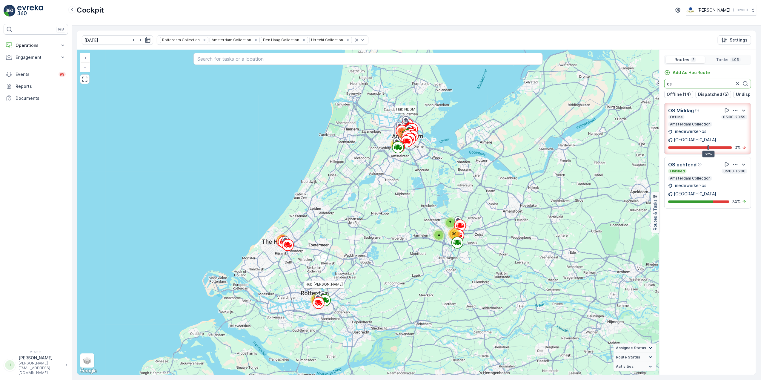
type input "os"
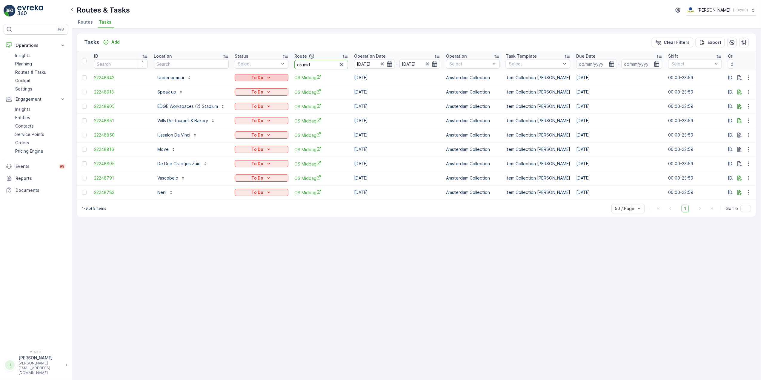
drag, startPoint x: 321, startPoint y: 64, endPoint x: 265, endPoint y: 76, distance: 57.6
click at [264, 76] on table "ID Location Status Select Route os mid Operation Date 14.10.2025 - 14.10.2025 O…" at bounding box center [548, 125] width 942 height 148
type input "mq"
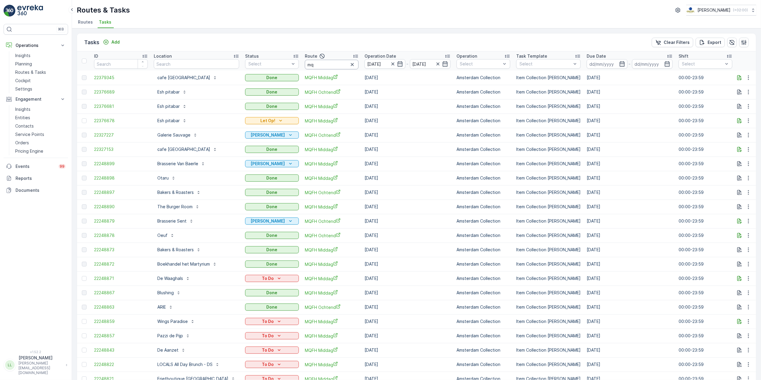
click at [331, 68] on input "mq" at bounding box center [332, 65] width 54 height 10
type input "mqfh"
drag, startPoint x: 318, startPoint y: 65, endPoint x: 299, endPoint y: 55, distance: 21.2
click at [299, 55] on tr "ID Location Status Select Route mqfh Operation Date 14.10.2025 - 14.10.2025 Ope…" at bounding box center [553, 60] width 953 height 19
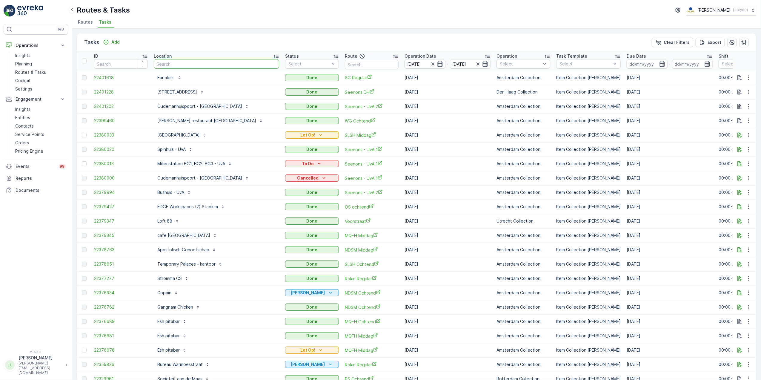
click at [197, 63] on input "text" at bounding box center [216, 64] width 125 height 10
click at [248, 37] on div "Tasks Add Clear Filters Export" at bounding box center [416, 42] width 679 height 18
click at [230, 63] on input "text" at bounding box center [216, 64] width 125 height 10
click at [354, 61] on input "text" at bounding box center [372, 65] width 54 height 10
type input "sg"
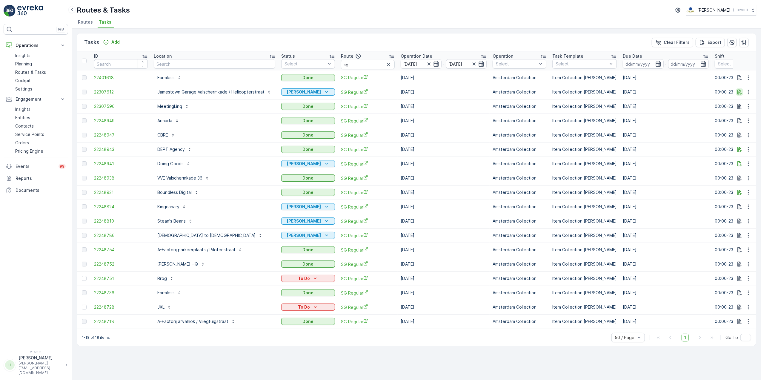
click at [739, 93] on icon "button" at bounding box center [740, 92] width 6 height 6
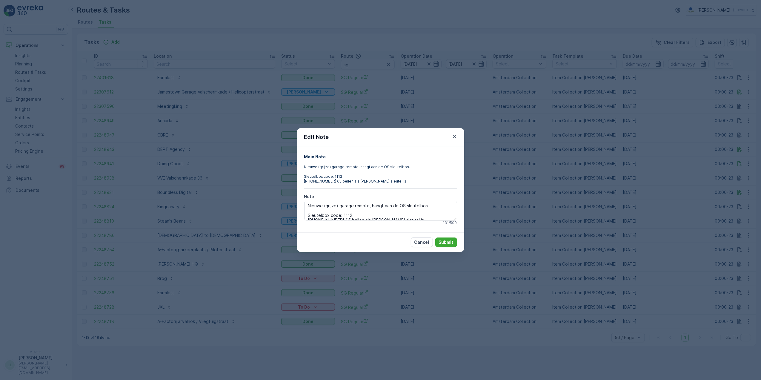
click at [613, 120] on div "Edit Note Main Note Nieuwe (grijze) garage remote, hangt aan de OS sleutelbos. …" at bounding box center [380, 190] width 761 height 380
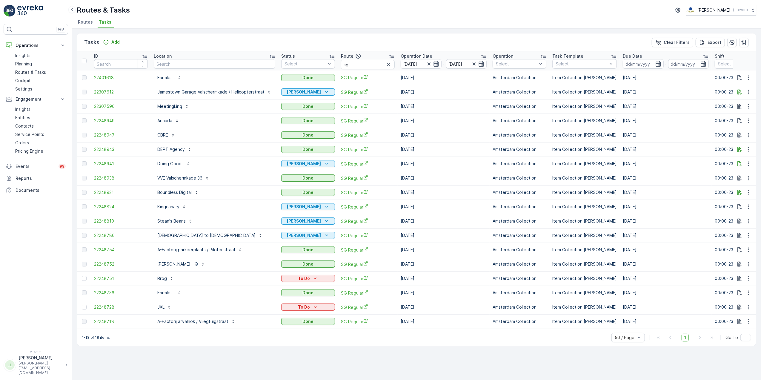
click at [433, 63] on icon "button" at bounding box center [436, 64] width 6 height 6
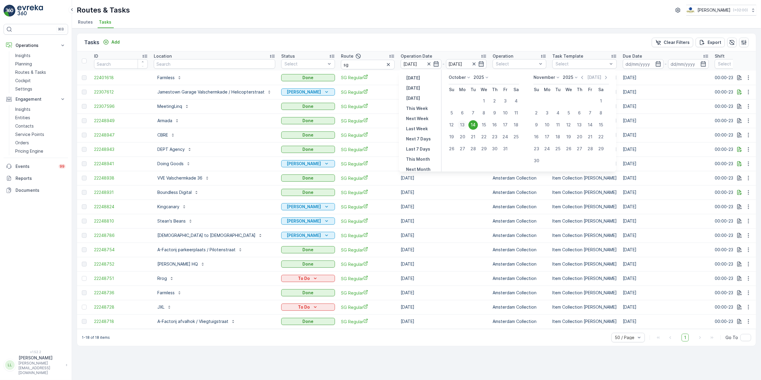
click at [463, 125] on div "13" at bounding box center [463, 125] width 10 height 10
type input "13.10.2025"
click at [463, 125] on div "13" at bounding box center [463, 125] width 10 height 10
type input "13.10.2025"
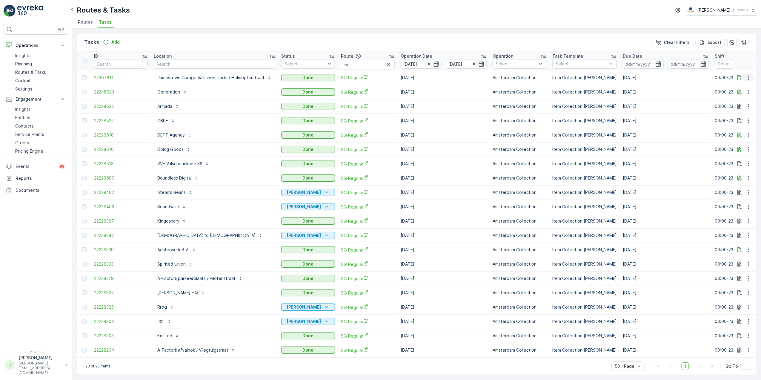
click at [747, 80] on icon "button" at bounding box center [749, 78] width 6 height 6
click at [738, 97] on div "History" at bounding box center [741, 95] width 39 height 8
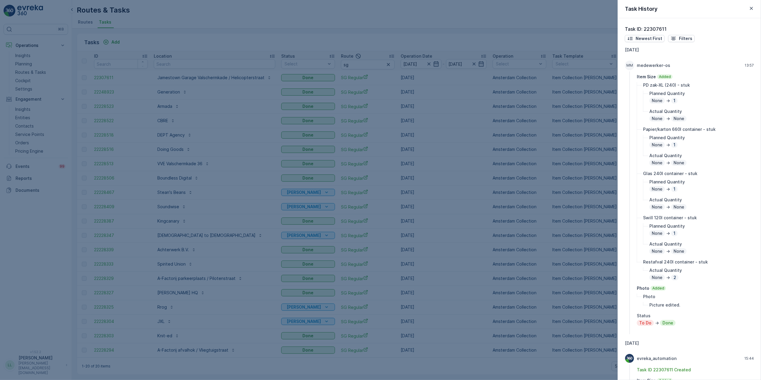
click at [481, 225] on div at bounding box center [380, 190] width 761 height 380
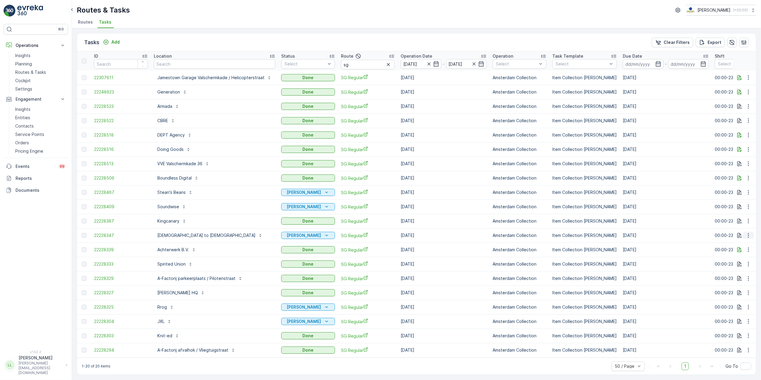
click at [746, 236] on icon "button" at bounding box center [749, 235] width 6 height 6
click at [672, 223] on td "13.10.2025" at bounding box center [666, 221] width 92 height 14
drag, startPoint x: 351, startPoint y: 66, endPoint x: 331, endPoint y: 67, distance: 20.0
click at [331, 67] on tr "ID Location Status Select Route sg Operation Date 13.10.2025 - 13.10.2025 Opera…" at bounding box center [571, 60] width 989 height 19
type input "nes"
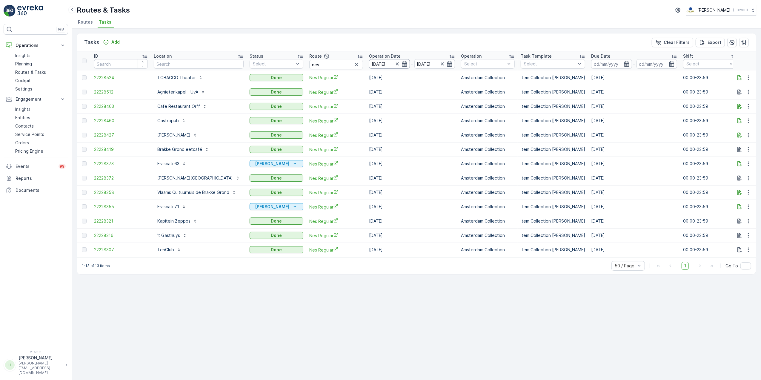
click at [404, 63] on input "13.10.2025" at bounding box center [389, 64] width 41 height 10
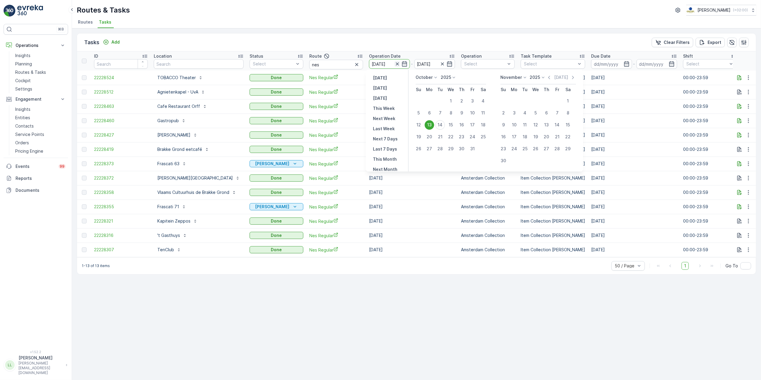
click at [396, 63] on icon "button" at bounding box center [397, 63] width 3 height 3
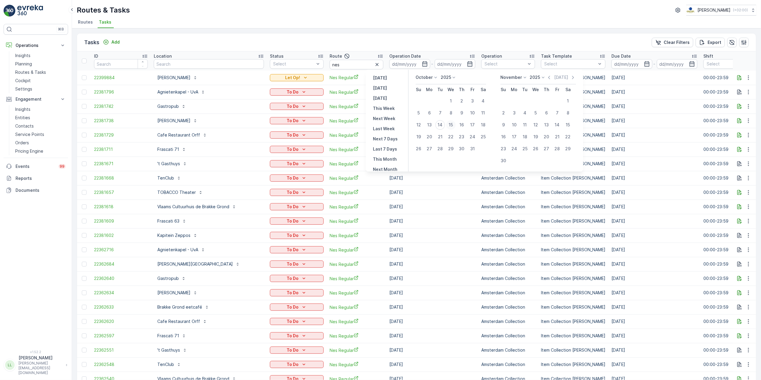
click at [453, 125] on div "15" at bounding box center [451, 125] width 10 height 10
type input "[DATE]"
click at [453, 125] on div "15" at bounding box center [451, 125] width 10 height 10
type input "[DATE]"
click at [453, 125] on div "15" at bounding box center [451, 125] width 10 height 10
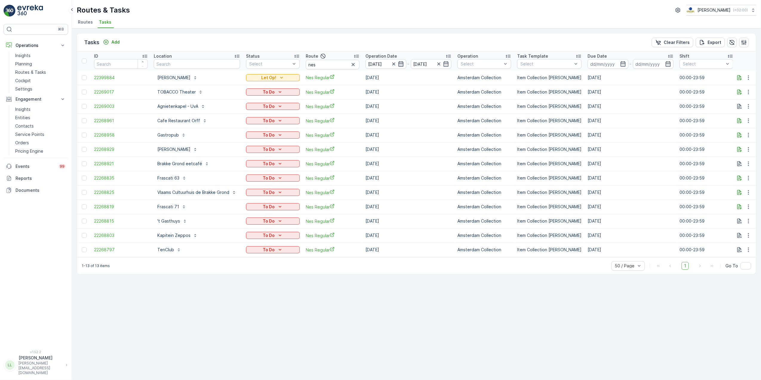
drag, startPoint x: 394, startPoint y: 64, endPoint x: 398, endPoint y: 64, distance: 4.5
click at [394, 64] on icon "button" at bounding box center [393, 63] width 3 height 3
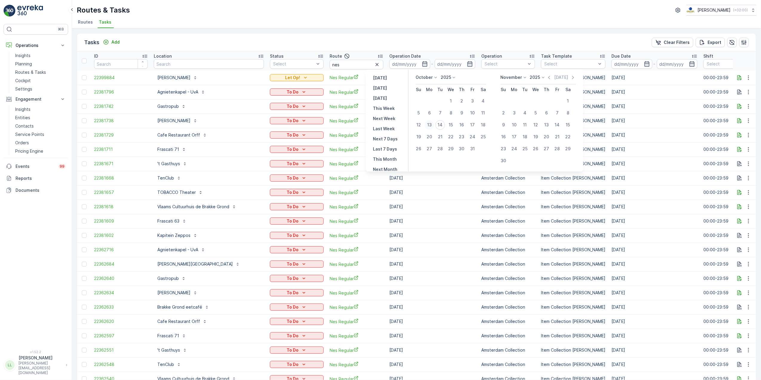
click at [432, 124] on div "13" at bounding box center [430, 125] width 10 height 10
type input "13.10.2025"
click at [432, 124] on div "13" at bounding box center [430, 125] width 10 height 10
type input "13.10.2025"
click at [432, 124] on div "13" at bounding box center [430, 125] width 10 height 10
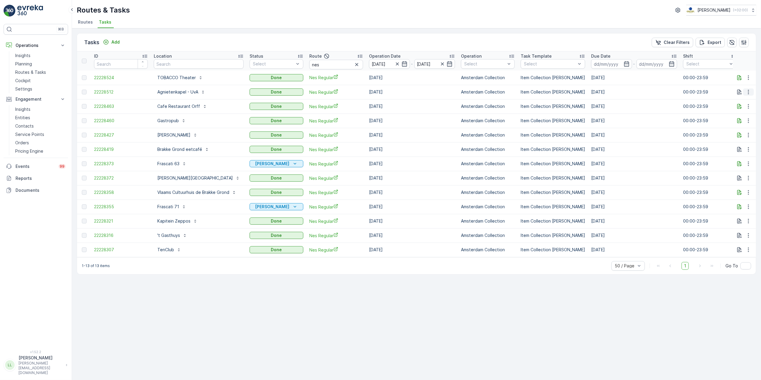
click at [750, 95] on button "button" at bounding box center [748, 91] width 11 height 7
click at [739, 107] on div "History" at bounding box center [741, 109] width 39 height 8
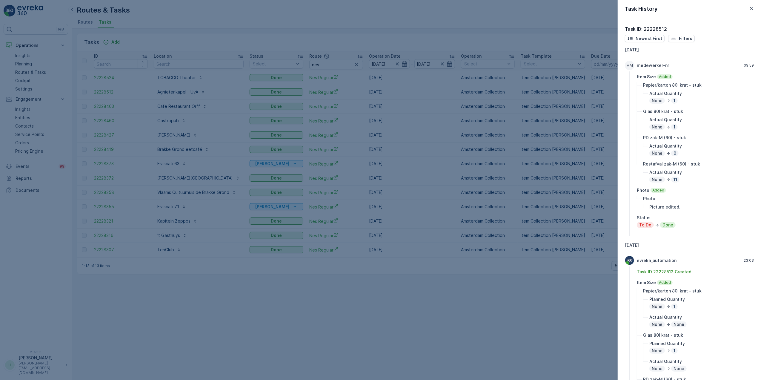
click at [459, 199] on div at bounding box center [380, 190] width 761 height 380
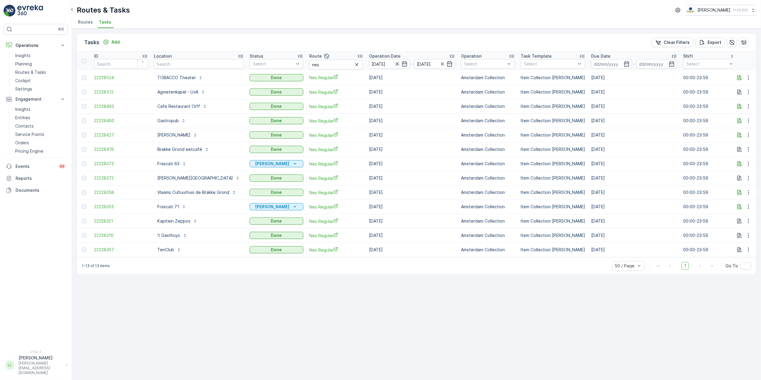
click at [394, 65] on icon "button" at bounding box center [397, 64] width 6 height 6
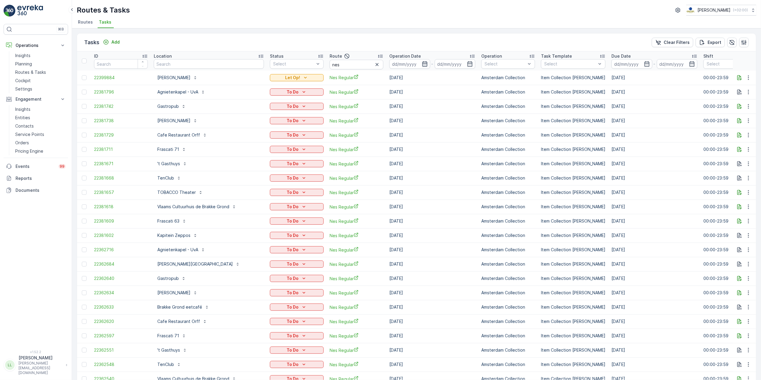
click at [422, 64] on icon "button" at bounding box center [424, 63] width 5 height 5
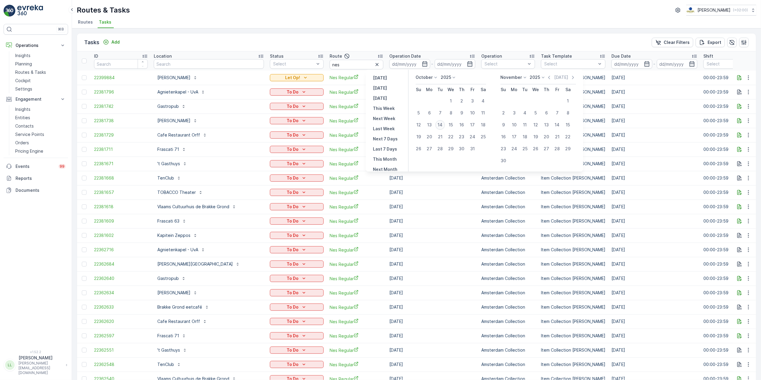
click at [444, 123] on div "14" at bounding box center [440, 125] width 10 height 10
type input "[DATE]"
click at [444, 123] on div "14" at bounding box center [440, 125] width 10 height 10
type input "[DATE]"
click at [444, 123] on div "14" at bounding box center [440, 125] width 10 height 10
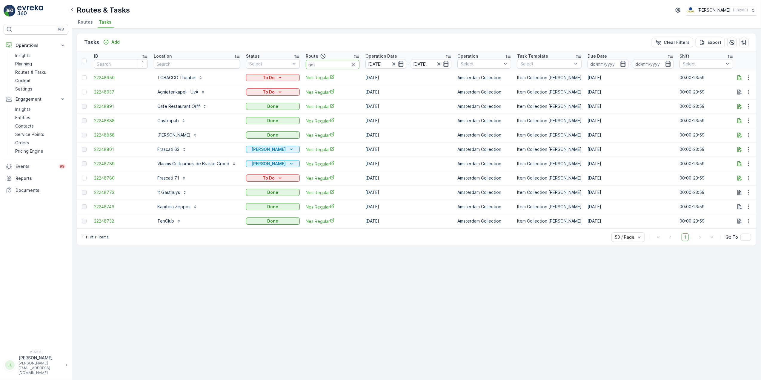
drag, startPoint x: 325, startPoint y: 67, endPoint x: 300, endPoint y: 71, distance: 25.4
click at [300, 71] on table "ID Location Status Select Route nes Operation Date 14.10.2025 - 14.10.2025 Oper…" at bounding box center [554, 139] width 954 height 177
type input "uva"
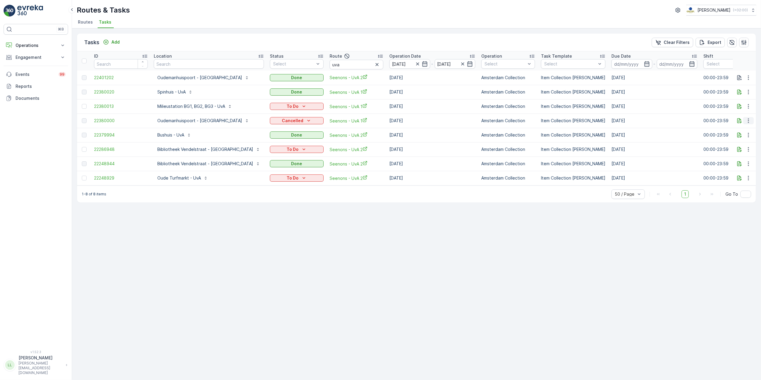
click at [749, 121] on icon "button" at bounding box center [748, 121] width 1 height 4
click at [554, 225] on div "Tasks Add Clear Filters Export ID Location Status Select Route uva Operation Da…" at bounding box center [416, 203] width 689 height 351
click at [746, 121] on icon "button" at bounding box center [749, 121] width 6 height 6
click at [436, 221] on div "Tasks Add Clear Filters Export ID Location Status Select Route uva Operation Da…" at bounding box center [416, 203] width 689 height 351
drag, startPoint x: 319, startPoint y: 66, endPoint x: 299, endPoint y: 66, distance: 20.9
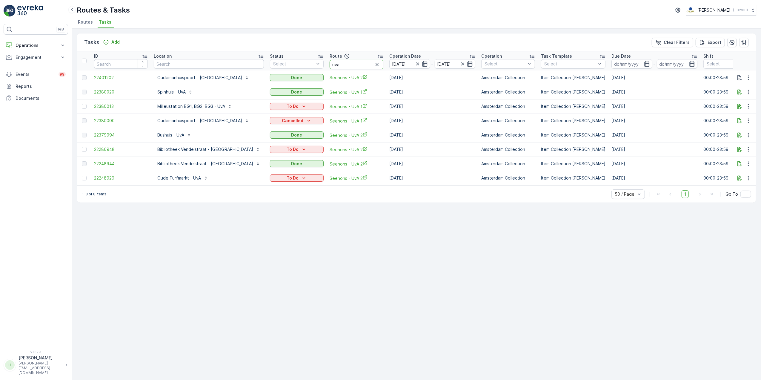
click at [327, 66] on th "Route uva" at bounding box center [357, 60] width 60 height 19
type input "cs"
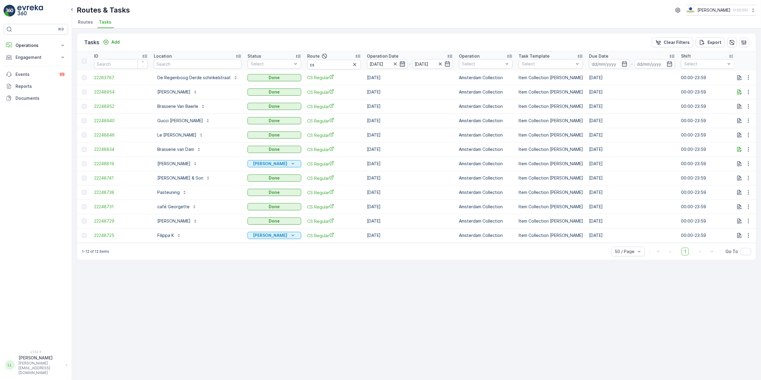
click at [401, 64] on icon "button" at bounding box center [403, 64] width 6 height 6
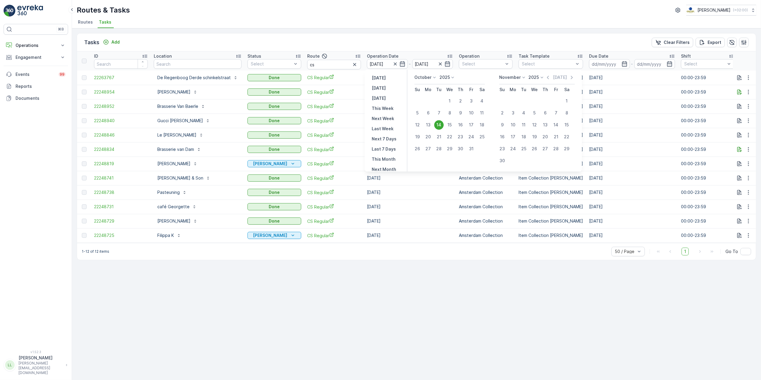
click at [482, 122] on div "18" at bounding box center [482, 125] width 10 height 10
type input "[DATE]"
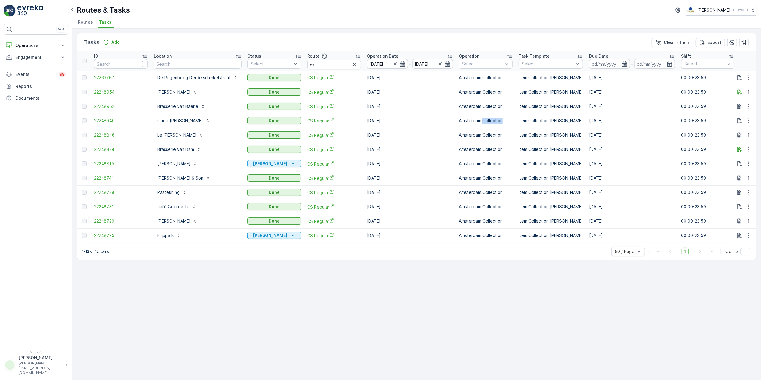
click at [482, 122] on p "Amsterdam Collection" at bounding box center [486, 121] width 54 height 6
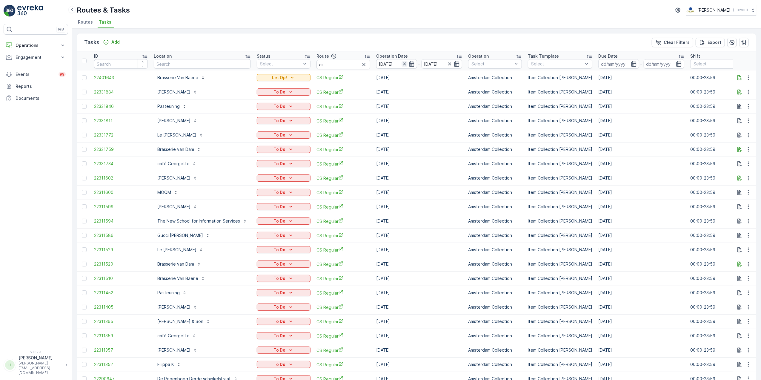
click at [402, 66] on icon "button" at bounding box center [405, 64] width 6 height 6
click at [410, 62] on icon "button" at bounding box center [412, 64] width 6 height 6
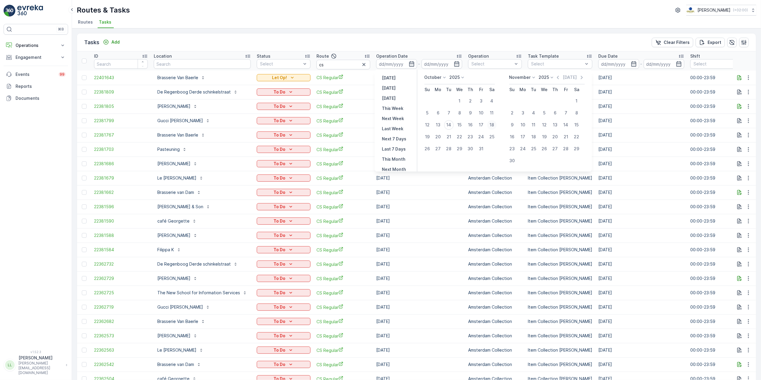
click at [492, 123] on div "18" at bounding box center [492, 125] width 10 height 10
type input "[DATE]"
click at [492, 123] on div "18" at bounding box center [492, 125] width 10 height 10
type input "[DATE]"
click at [492, 123] on div "18" at bounding box center [492, 125] width 10 height 10
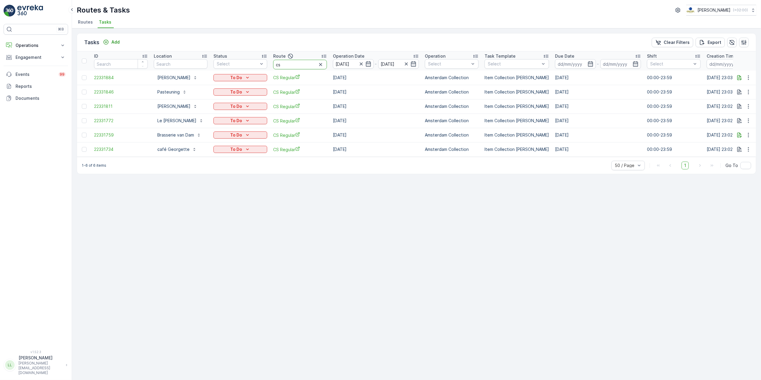
drag, startPoint x: 291, startPoint y: 66, endPoint x: 273, endPoint y: 65, distance: 17.3
click at [273, 65] on input "cs" at bounding box center [300, 65] width 54 height 10
type input "nes"
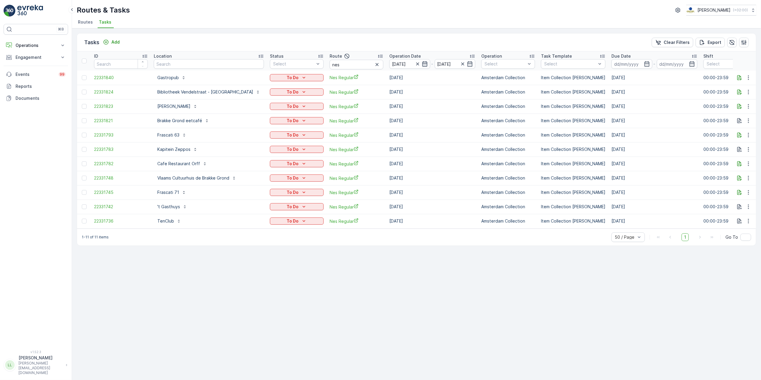
click at [422, 64] on icon "button" at bounding box center [424, 63] width 5 height 5
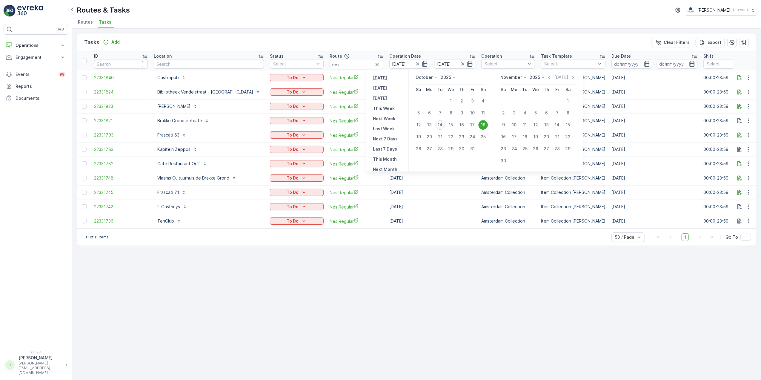
click at [441, 127] on div "14" at bounding box center [440, 125] width 10 height 10
type input "[DATE]"
click at [441, 127] on div "14" at bounding box center [440, 125] width 10 height 10
type input "[DATE]"
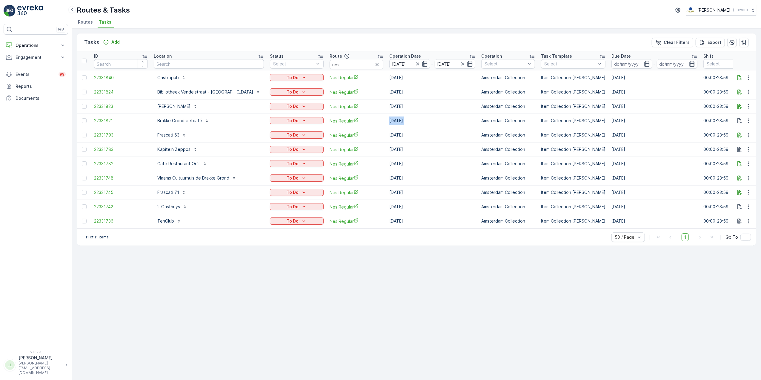
click at [441, 127] on td "[DATE]" at bounding box center [432, 120] width 92 height 14
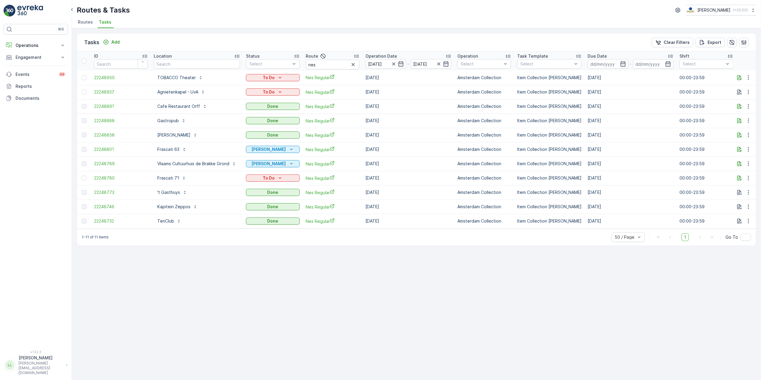
click at [278, 73] on div "To Do" at bounding box center [273, 77] width 54 height 8
click at [279, 76] on icon "To Do" at bounding box center [280, 78] width 6 height 6
click at [285, 45] on div "Tasks Add Clear Filters Export" at bounding box center [416, 42] width 679 height 18
click at [275, 93] on div "To Do" at bounding box center [272, 92] width 49 height 6
click at [263, 122] on div "Cancelled" at bounding box center [267, 126] width 38 height 8
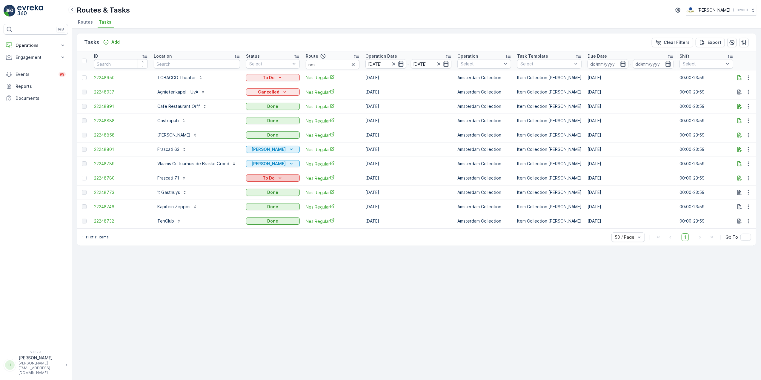
click at [285, 178] on div "To Do" at bounding box center [272, 178] width 49 height 6
click at [260, 210] on span "Cancelled" at bounding box center [260, 212] width 20 height 6
drag, startPoint x: 293, startPoint y: 65, endPoint x: 288, endPoint y: 65, distance: 5.4
click at [288, 65] on tr "ID Location Status Select Route nes Operation Date [DATE] - [DATE] Operation Se…" at bounding box center [554, 60] width 954 height 19
type input "cs"
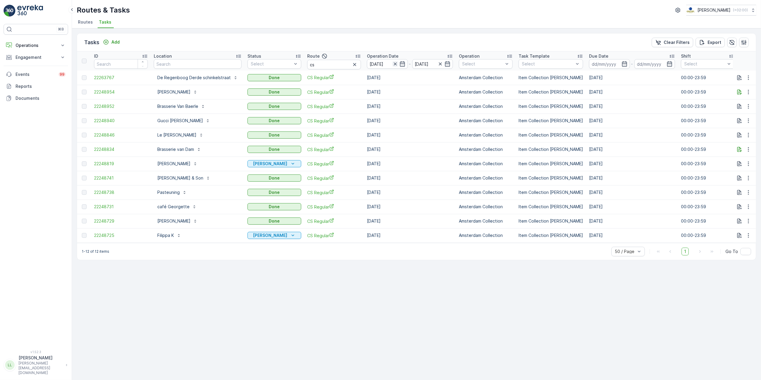
click at [392, 63] on icon "button" at bounding box center [395, 64] width 6 height 6
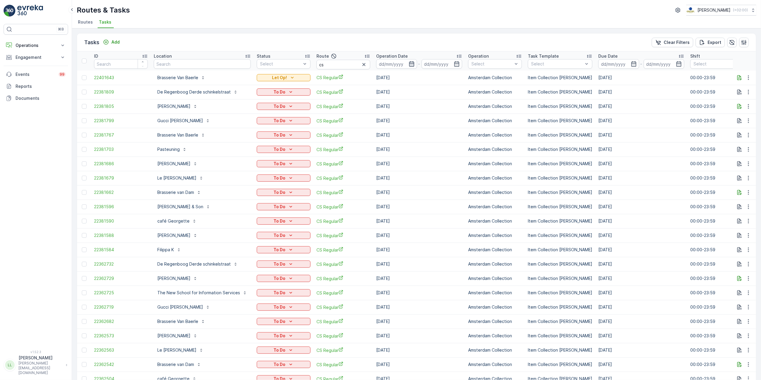
click at [410, 63] on icon "button" at bounding box center [412, 64] width 6 height 6
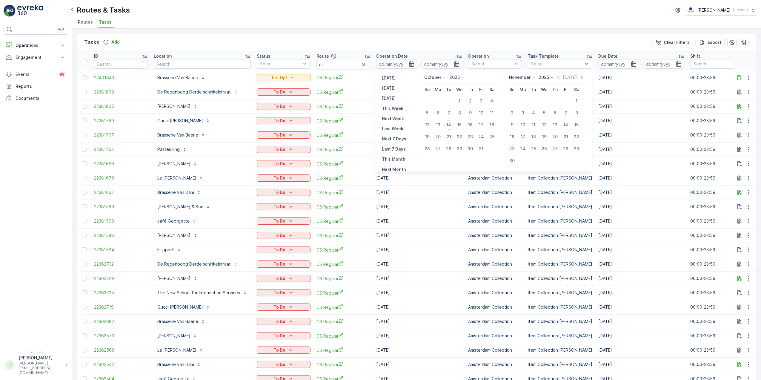
click at [493, 125] on div "18" at bounding box center [492, 125] width 10 height 10
type input "[DATE]"
click at [493, 125] on div "18" at bounding box center [492, 125] width 10 height 10
type input "[DATE]"
click at [493, 125] on div "18" at bounding box center [492, 125] width 10 height 10
